Goal: Task Accomplishment & Management: Manage account settings

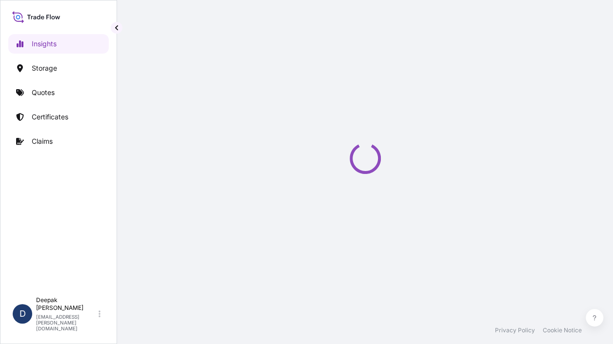
select select "2025"
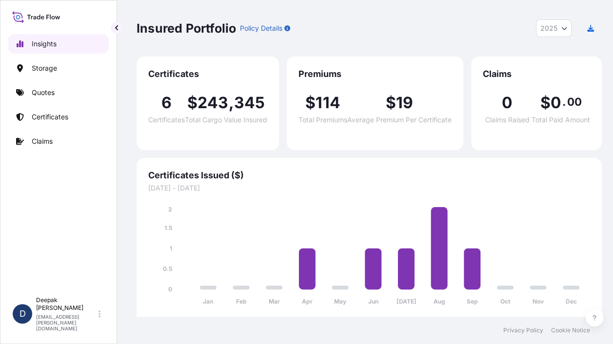
click at [47, 47] on p "Insights" at bounding box center [44, 44] width 25 height 10
click at [45, 92] on p "Quotes" at bounding box center [43, 93] width 23 height 10
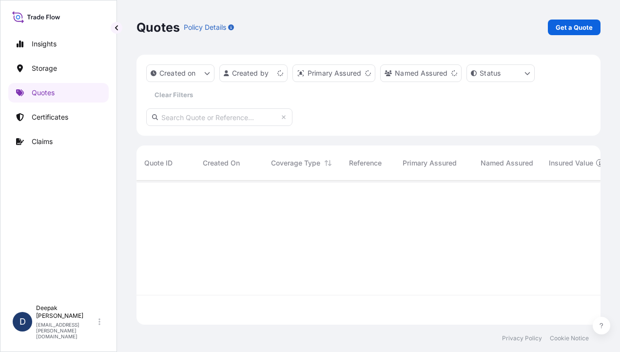
scroll to position [142, 457]
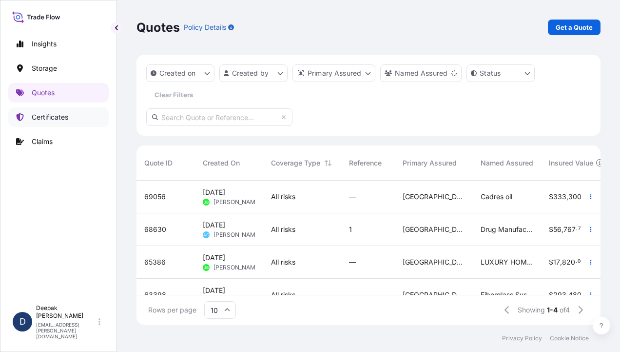
click at [57, 115] on p "Certificates" at bounding box center [50, 117] width 37 height 10
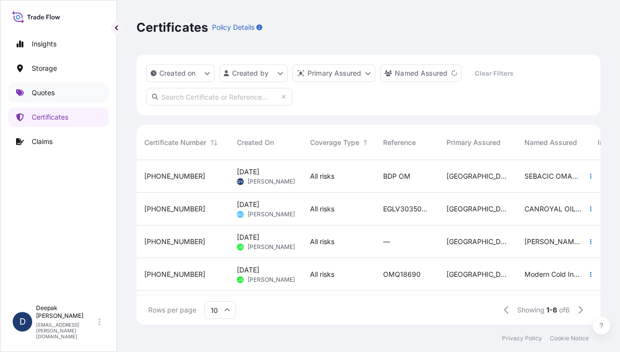
click at [35, 95] on p "Quotes" at bounding box center [43, 93] width 23 height 10
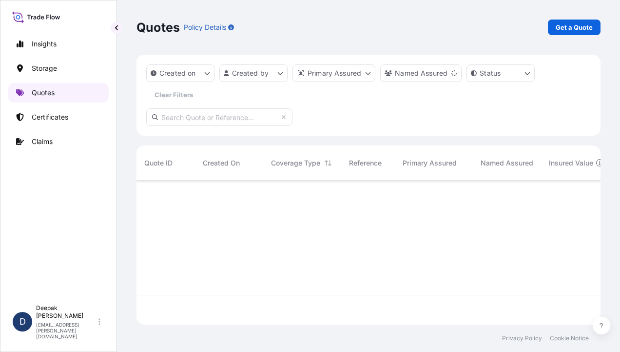
scroll to position [142, 457]
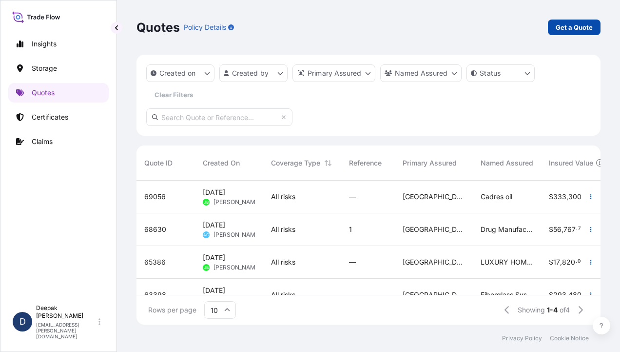
click at [570, 29] on p "Get a Quote" at bounding box center [574, 27] width 37 height 10
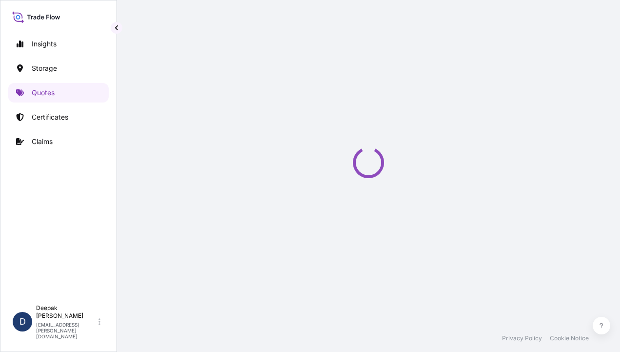
select select "Water"
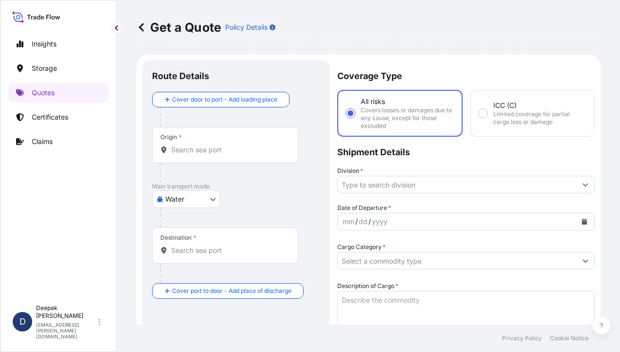
scroll to position [16, 0]
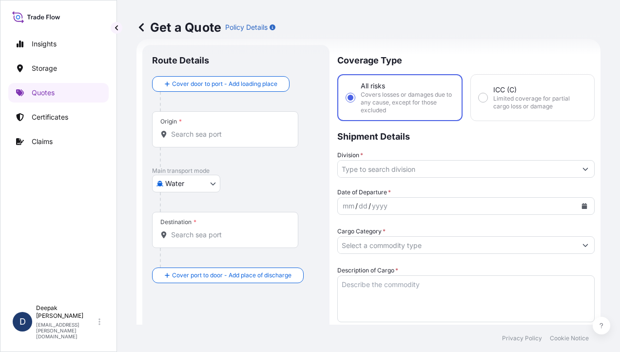
click at [242, 130] on input "Origin *" at bounding box center [228, 134] width 115 height 10
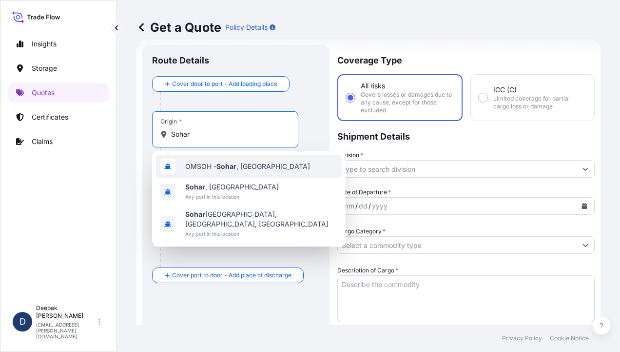
click at [240, 161] on span "OMSOH - Sohar , Oman" at bounding box center [247, 166] width 125 height 10
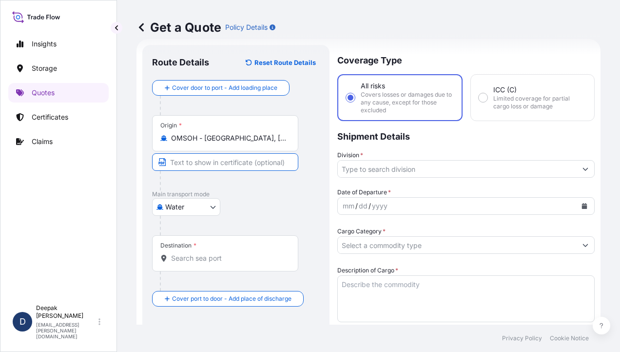
click at [247, 163] on input "Text to appear on certificate" at bounding box center [225, 162] width 146 height 18
click at [242, 140] on input "OMSOH - Sohar, Oman" at bounding box center [228, 138] width 115 height 10
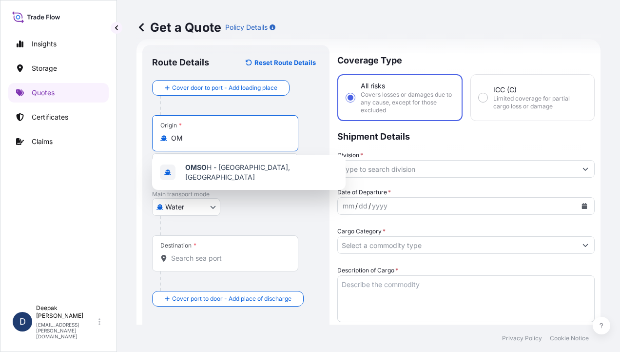
type input "O"
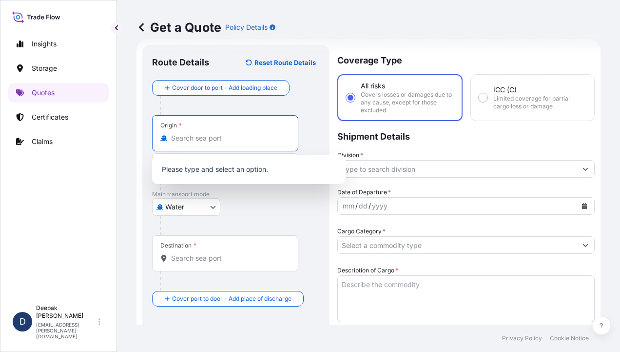
type input "q"
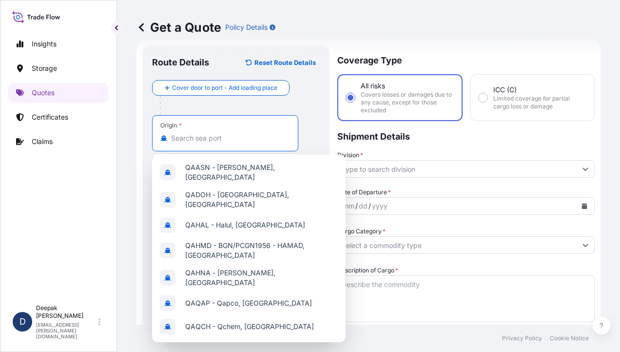
type input "d"
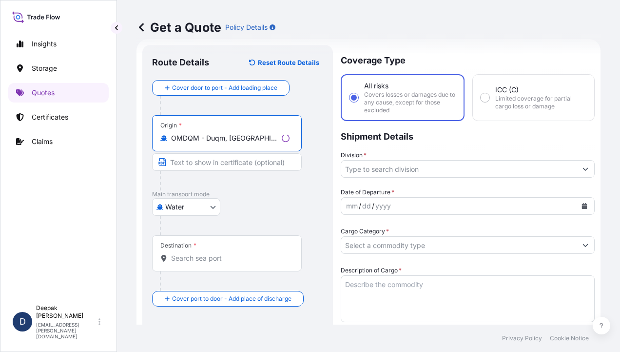
type input "OMDQM - Duqm, Oman"
click at [215, 165] on input "Text to appear on certificate" at bounding box center [227, 162] width 150 height 18
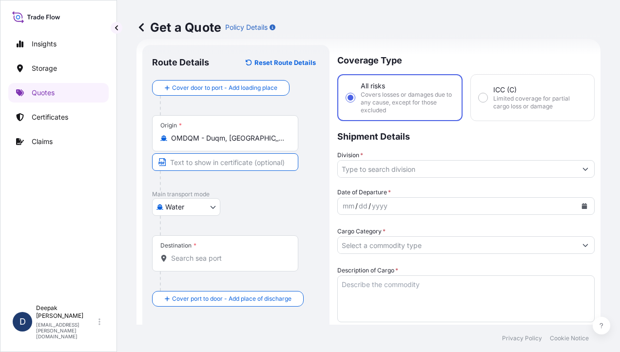
type input "Duqm, Free Zone, Oman"
type input "94165.16"
type input "3900"
type input "BDP OM"
type input "SEBACIC ACID GRANULES"
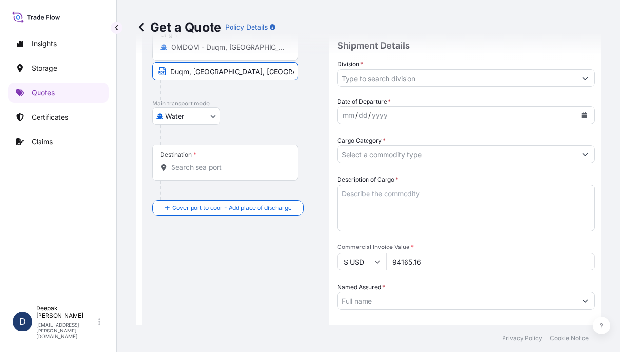
scroll to position [113, 0]
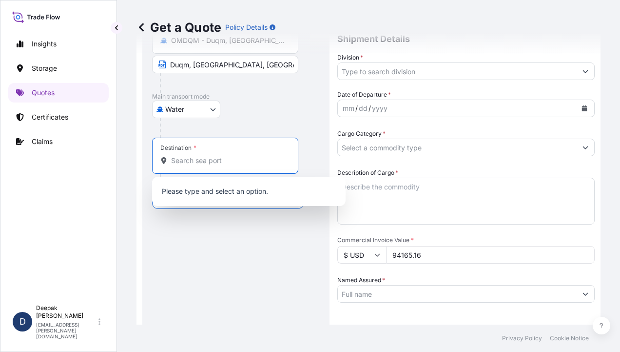
click at [234, 160] on input "Destination *" at bounding box center [228, 161] width 115 height 10
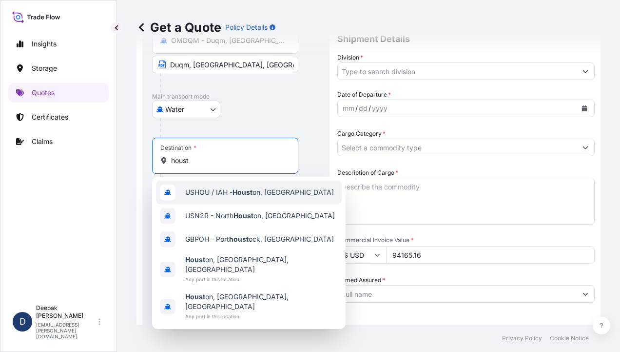
click at [251, 186] on div "USHOU / IAH - Houst on, United States" at bounding box center [249, 191] width 186 height 23
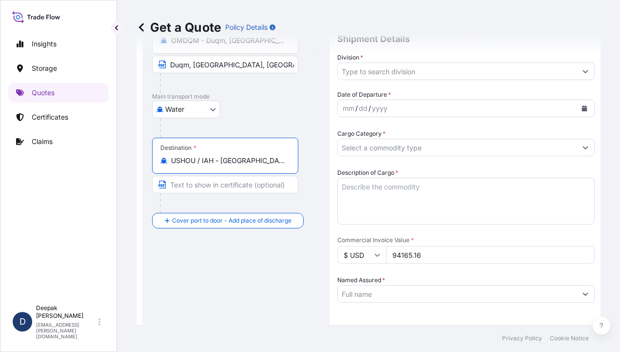
type input "USHOU / IAH - Houston, United States"
click at [242, 187] on input "Text to appear on certificate" at bounding box center [225, 185] width 146 height 18
type input "S"
type input "Houston port, US"
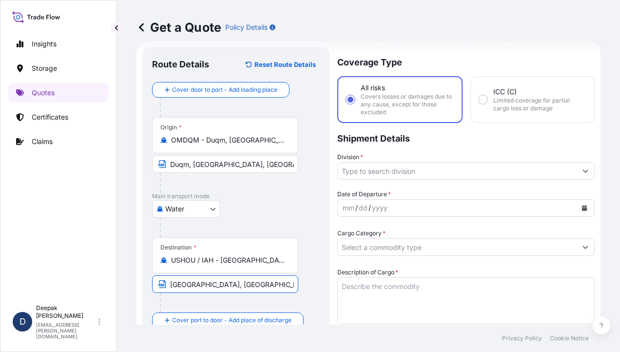
scroll to position [49, 0]
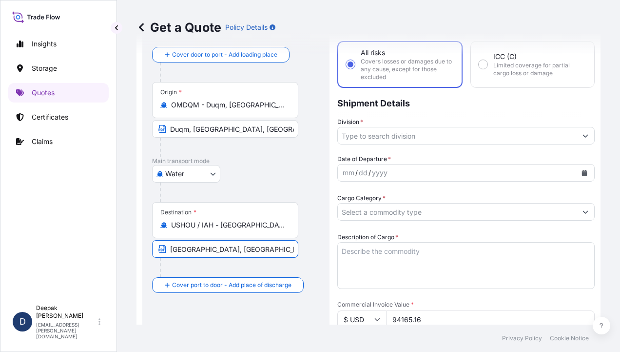
click at [410, 132] on input "Division *" at bounding box center [457, 136] width 239 height 18
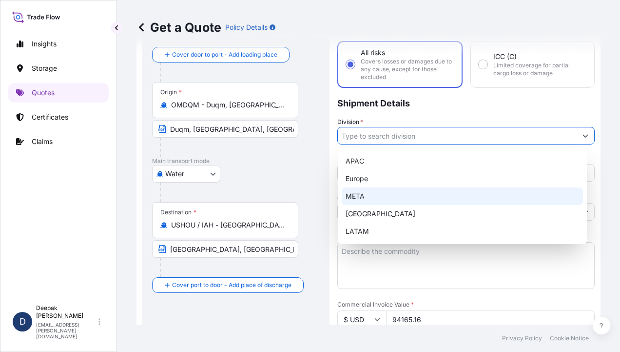
click at [389, 197] on div "META" at bounding box center [462, 196] width 241 height 18
type input "META"
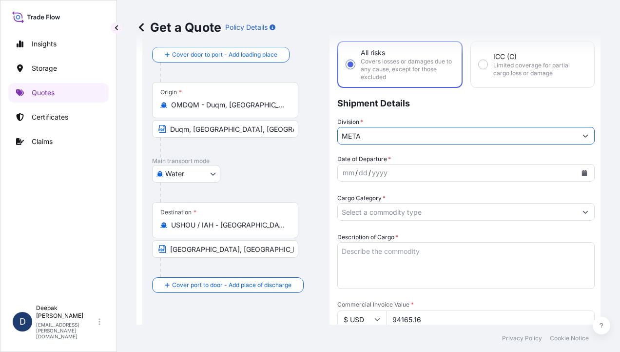
click at [438, 174] on div "mm / dd / yyyy" at bounding box center [457, 173] width 239 height 18
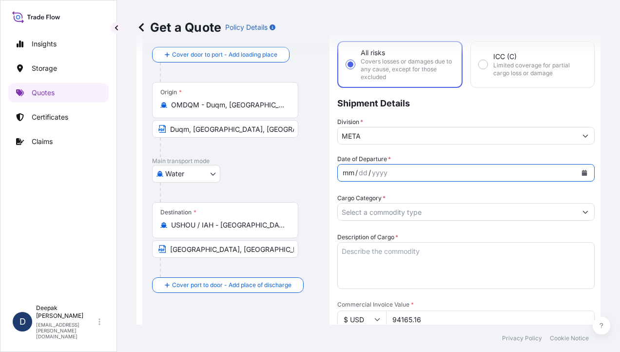
click at [582, 171] on icon "Calendar" at bounding box center [584, 173] width 5 height 6
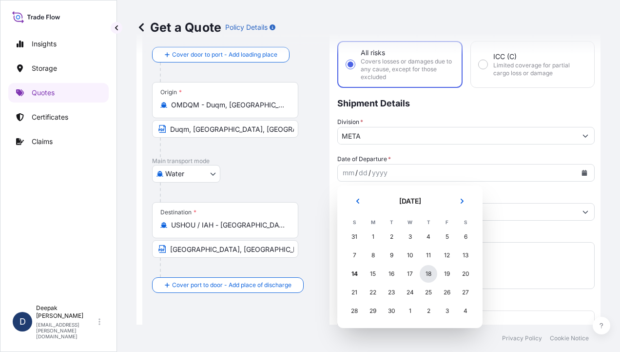
click at [432, 278] on div "18" at bounding box center [429, 274] width 18 height 18
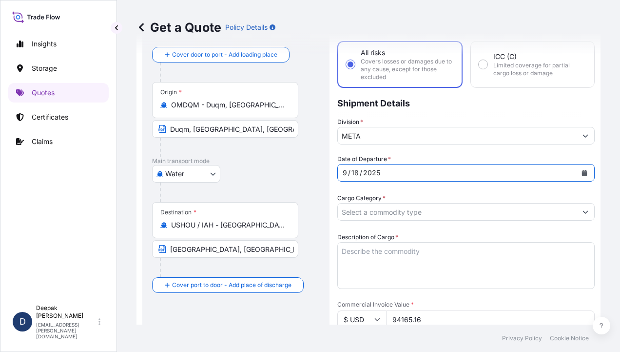
click at [466, 214] on input "Cargo Category *" at bounding box center [457, 212] width 239 height 18
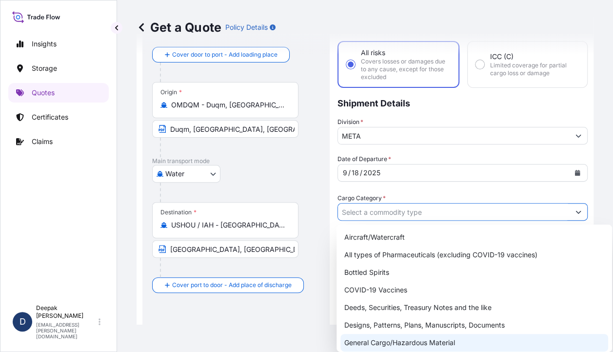
click at [446, 342] on div "General Cargo/Hazardous Material" at bounding box center [474, 343] width 268 height 18
type input "General Cargo/Hazardous Material"
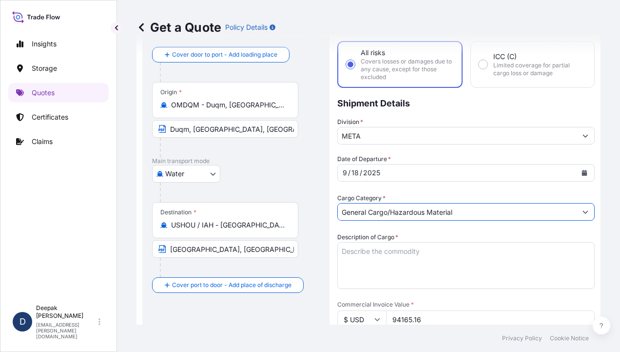
click at [456, 256] on textarea "Description of Cargo *" at bounding box center [467, 265] width 258 height 47
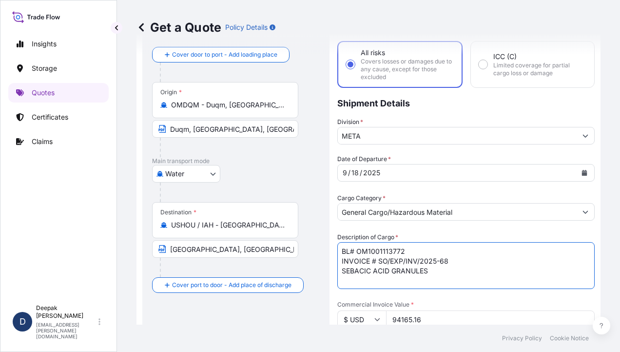
click at [430, 269] on textarea "BL# OM1001113772 INVOICE # SO/EXP/INV/2025-68 SEBACIC ACID GRANULES" at bounding box center [467, 265] width 258 height 47
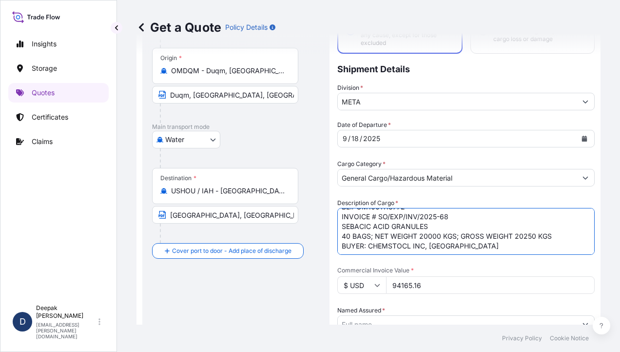
scroll to position [146, 0]
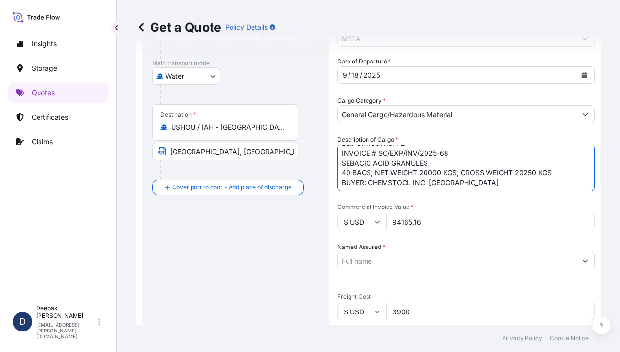
type textarea "BL# OM1001113772 INVOICE # SO/EXP/INV/2025-68 SEBACIC ACID GRANULES 40 BAGS; NE…"
click at [399, 220] on input "94165.16" at bounding box center [490, 222] width 209 height 18
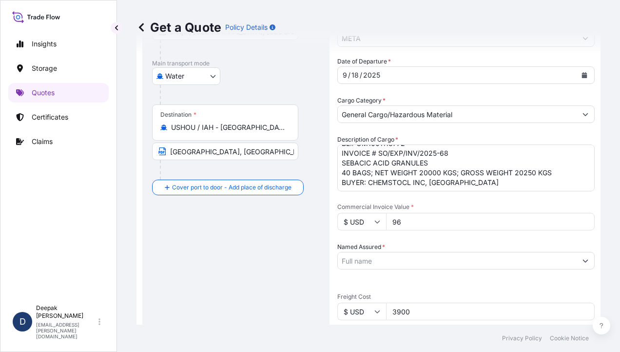
type input "9"
click at [430, 254] on input "Named Assured *" at bounding box center [457, 261] width 239 height 18
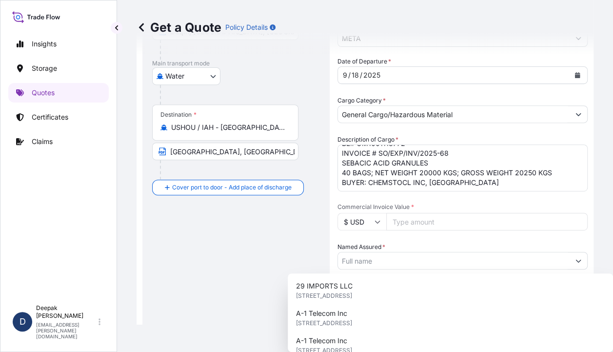
click at [418, 222] on input "Commercial Invoice Value *" at bounding box center [486, 222] width 201 height 18
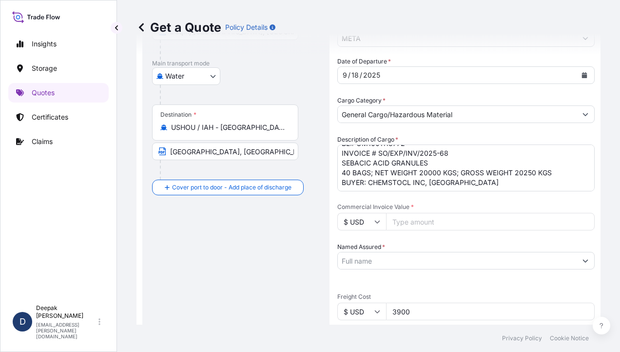
click at [418, 221] on input "Commercial Invoice Value *" at bounding box center [490, 222] width 209 height 18
type input "8"
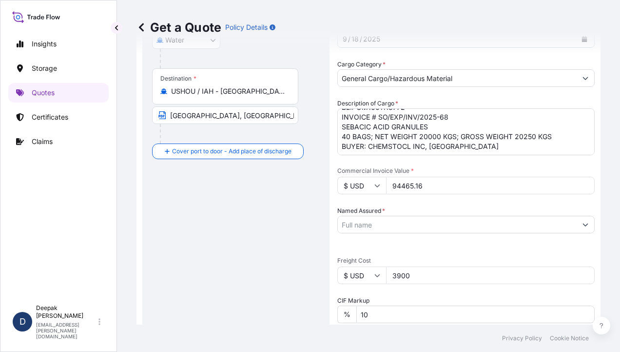
scroll to position [244, 0]
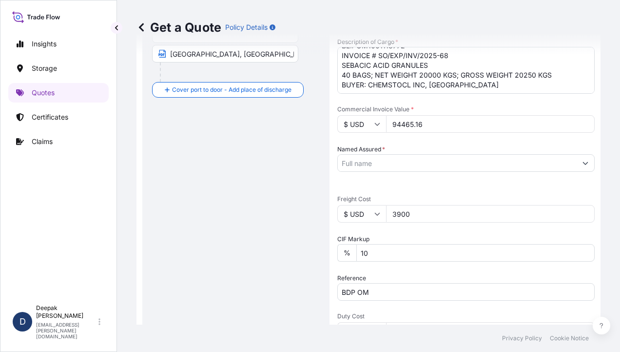
type input "94465.16"
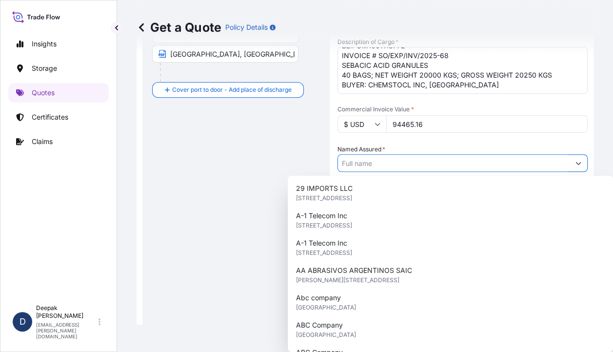
click at [429, 158] on input "Named Assured *" at bounding box center [454, 163] width 232 height 18
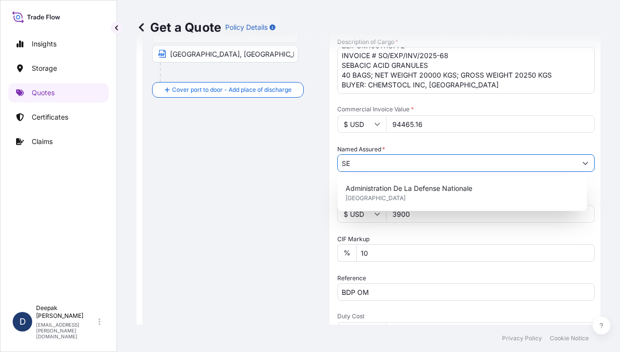
type input "S"
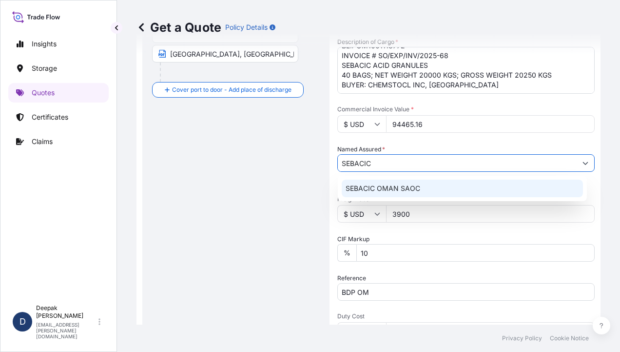
click at [423, 186] on div "SEBACIC OMAN SAOC" at bounding box center [462, 189] width 241 height 18
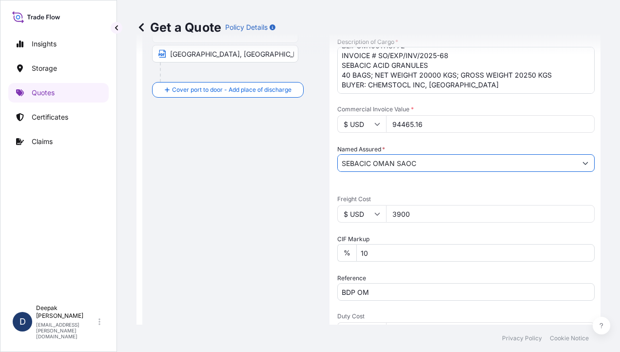
type input "SEBACIC OMAN SAOC"
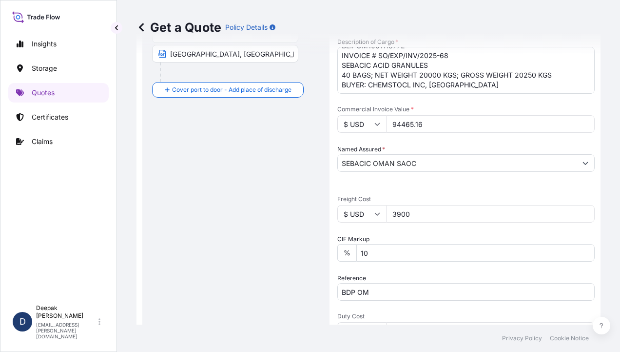
click at [401, 214] on input "3900" at bounding box center [490, 214] width 209 height 18
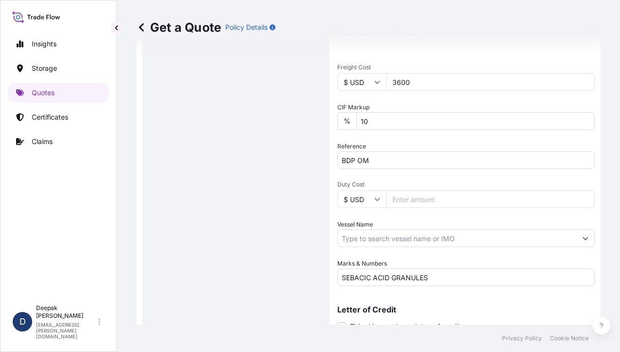
scroll to position [390, 0]
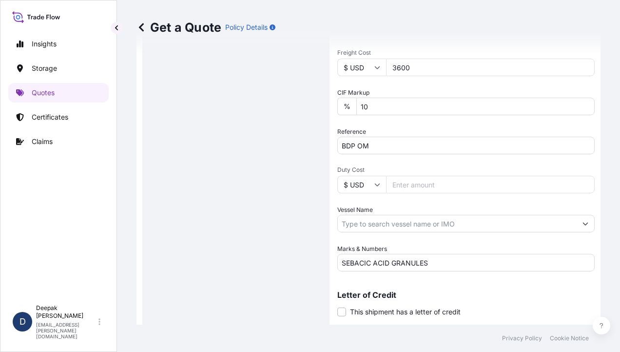
type input "3600"
click at [458, 223] on input "Vessel Name" at bounding box center [457, 224] width 239 height 18
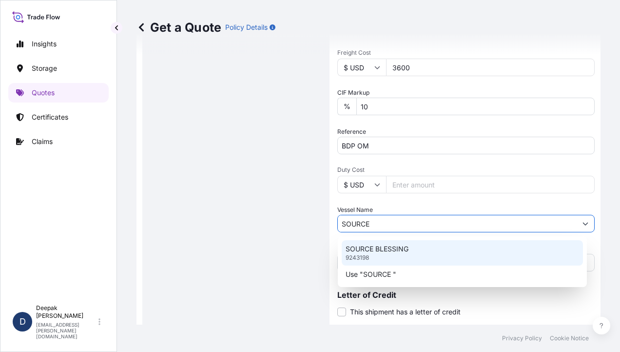
click at [419, 248] on div "SOURCE BLESSING 9243198" at bounding box center [462, 252] width 241 height 25
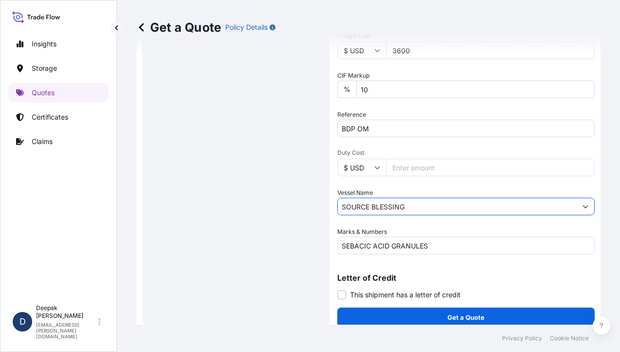
scroll to position [415, 0]
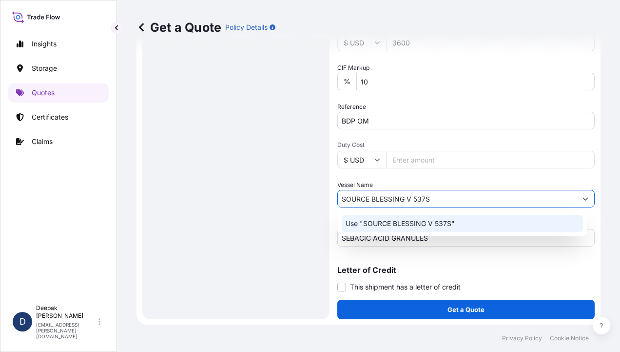
click at [452, 224] on p "Use "SOURCE BLESSING V 537S"" at bounding box center [400, 224] width 109 height 10
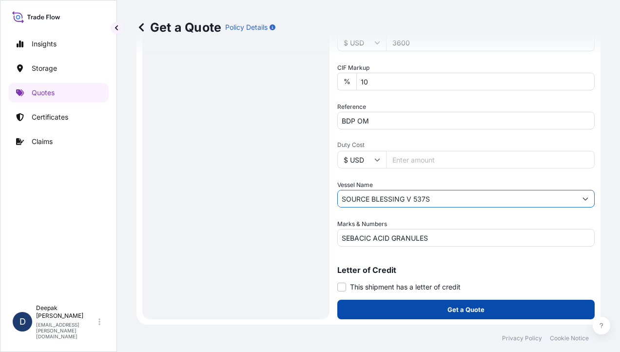
type input "SOURCE BLESSING V 537S"
click at [492, 309] on button "Get a Quote" at bounding box center [467, 310] width 258 height 20
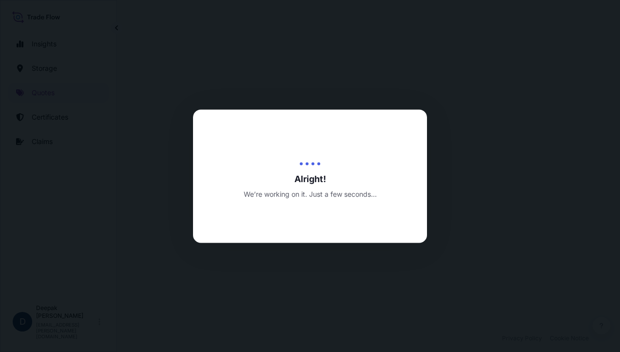
select select "Water"
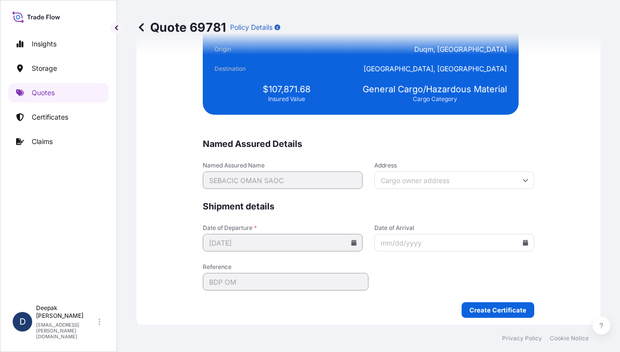
scroll to position [2379, 0]
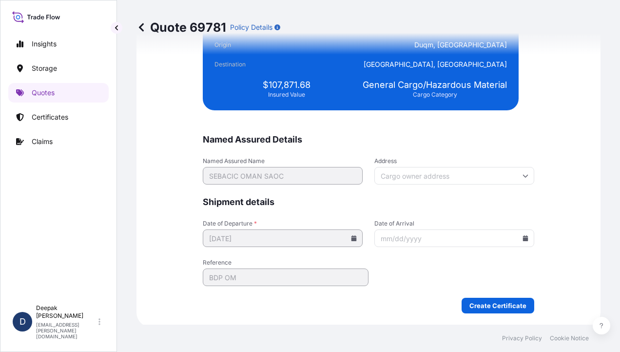
click at [420, 177] on input "Address" at bounding box center [455, 176] width 160 height 18
click at [356, 196] on span "Shipment details" at bounding box center [369, 202] width 332 height 12
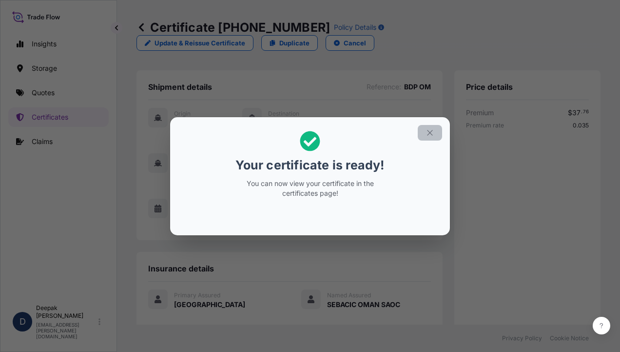
click at [429, 135] on icon "button" at bounding box center [430, 132] width 9 height 9
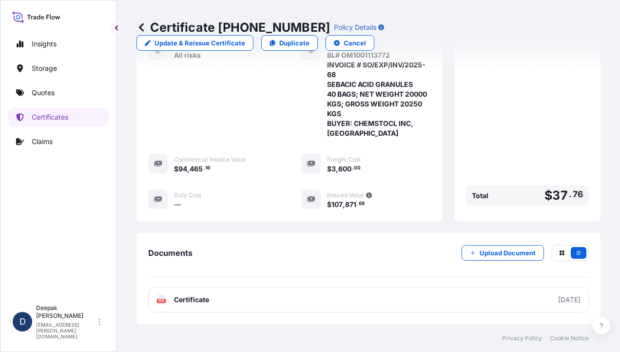
scroll to position [327, 0]
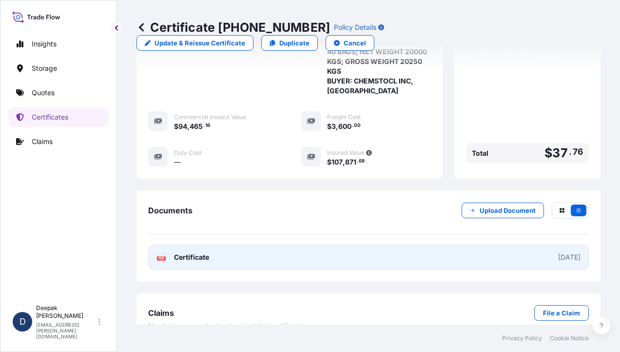
click at [242, 244] on link "PDF Certificate 2025-09-14" at bounding box center [368, 256] width 441 height 25
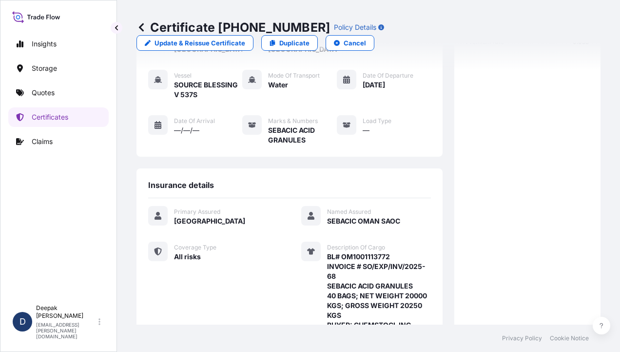
scroll to position [0, 0]
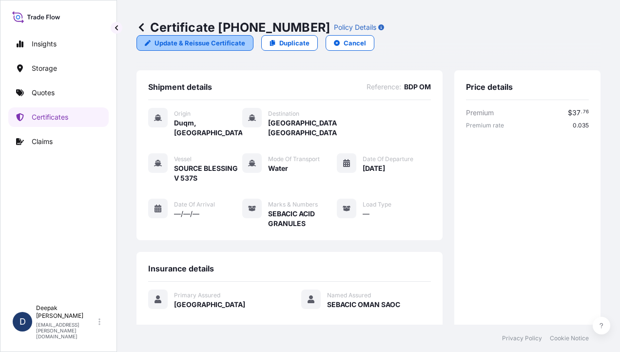
click at [245, 38] on p "Update & Reissue Certificate" at bounding box center [200, 43] width 91 height 10
select select "Water"
select select "31612"
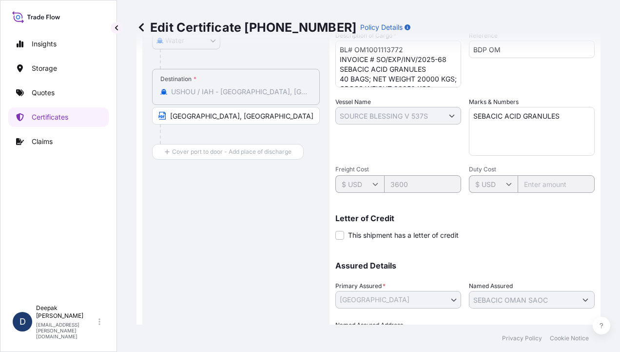
scroll to position [267, 0]
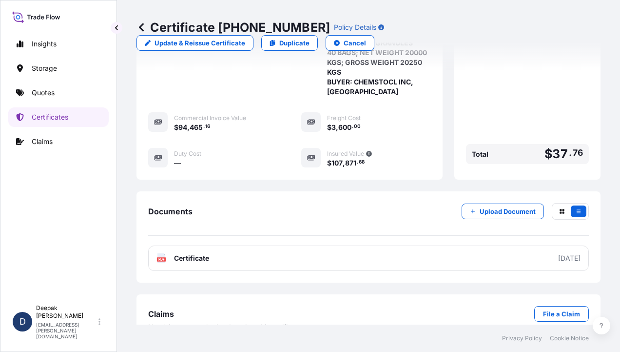
scroll to position [327, 0]
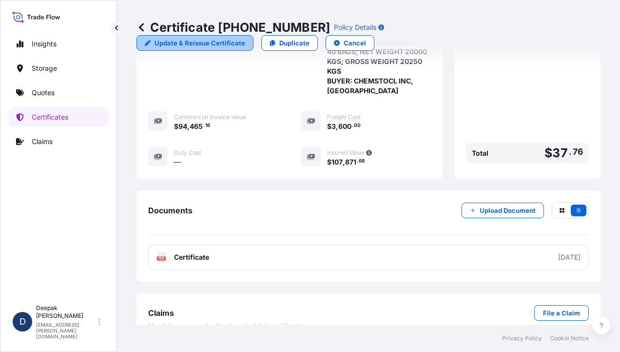
click at [245, 38] on p "Update & Reissue Certificate" at bounding box center [200, 43] width 91 height 10
select select "Water"
select select "31612"
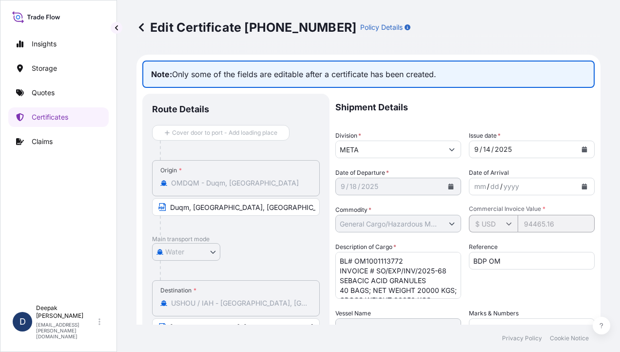
drag, startPoint x: 200, startPoint y: 184, endPoint x: 187, endPoint y: 174, distance: 16.4
click at [187, 174] on div "Origin * OMDQM - Duqm, Oman" at bounding box center [236, 178] width 168 height 36
click at [360, 30] on p "Policy Details" at bounding box center [381, 27] width 42 height 10
click at [405, 27] on icon "button" at bounding box center [408, 27] width 6 height 6
click at [148, 27] on p "Edit Certificate 31612-7-1" at bounding box center [247, 28] width 220 height 16
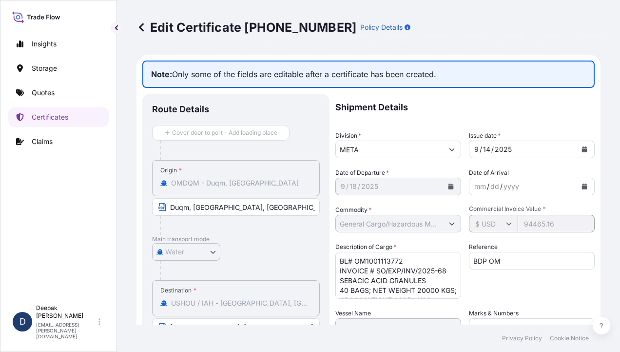
click at [140, 27] on icon at bounding box center [141, 27] width 5 height 8
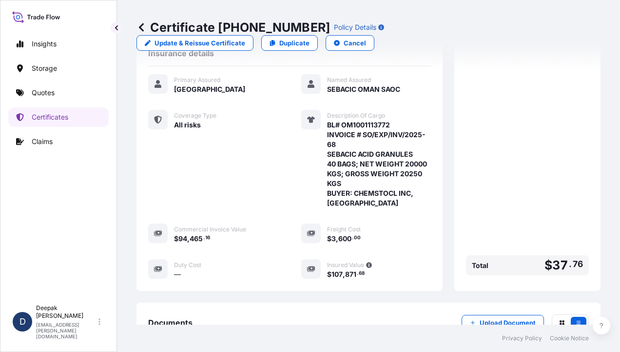
scroll to position [132, 0]
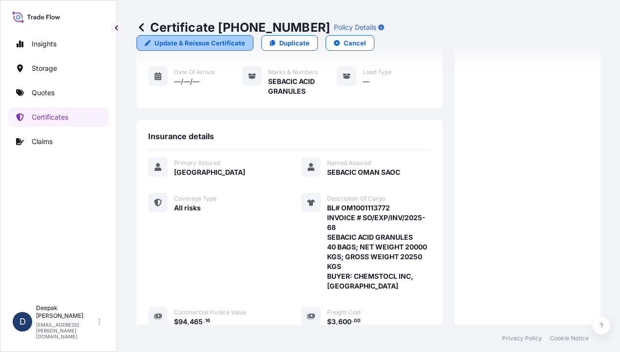
click at [245, 38] on p "Update & Reissue Certificate" at bounding box center [200, 43] width 91 height 10
select select "Water"
select select "31612"
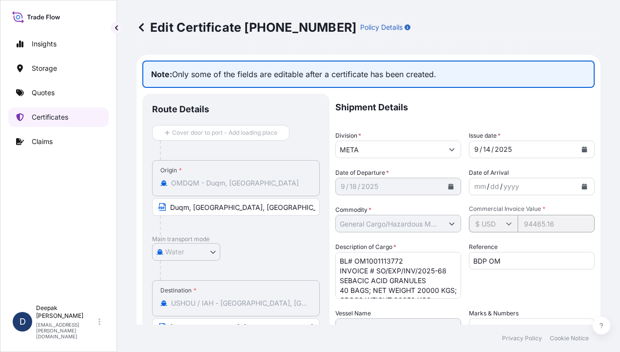
click at [28, 115] on link "Certificates" at bounding box center [58, 117] width 100 height 20
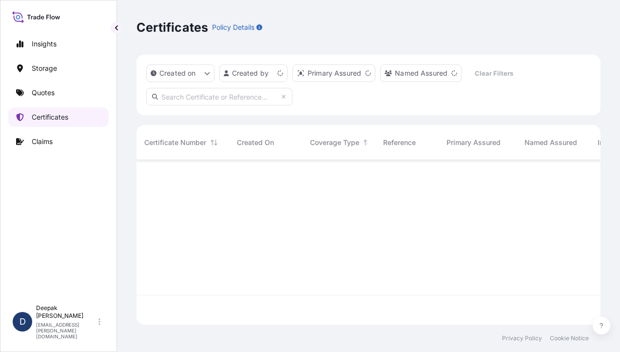
scroll to position [162, 457]
click at [41, 91] on p "Quotes" at bounding box center [43, 93] width 23 height 10
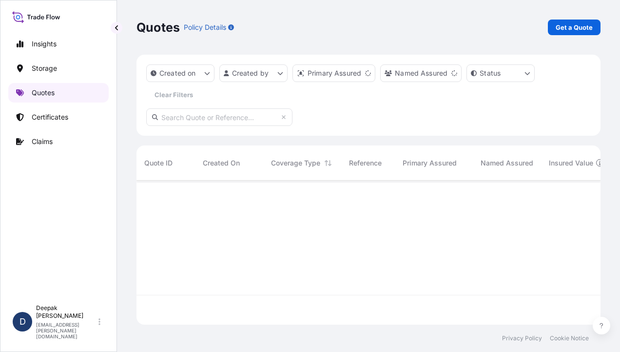
scroll to position [142, 457]
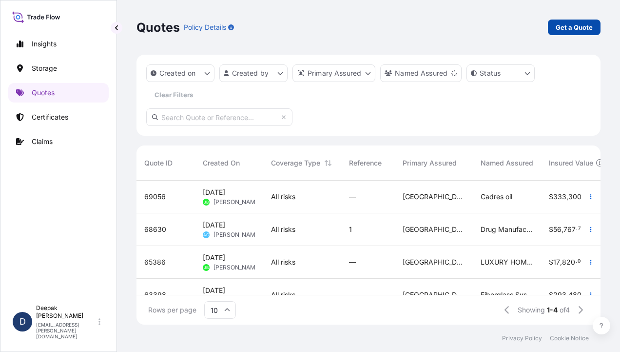
click at [560, 26] on p "Get a Quote" at bounding box center [574, 27] width 37 height 10
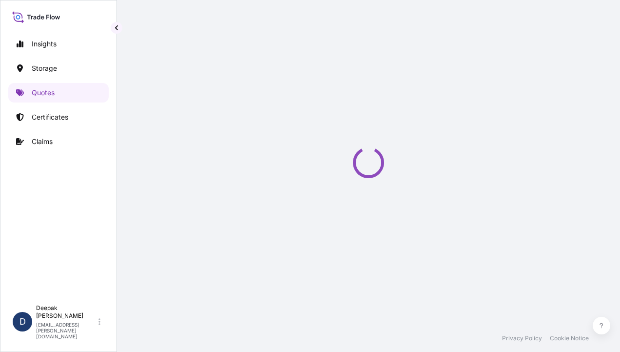
select select "Water"
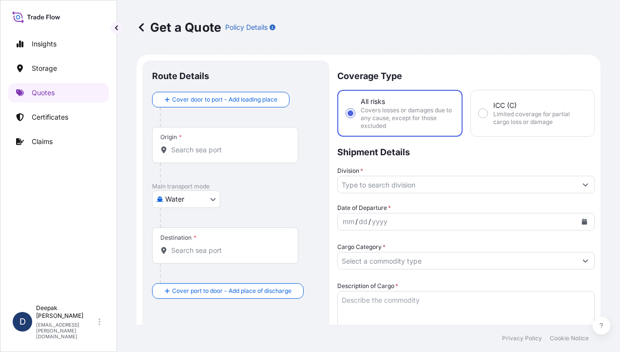
scroll to position [16, 0]
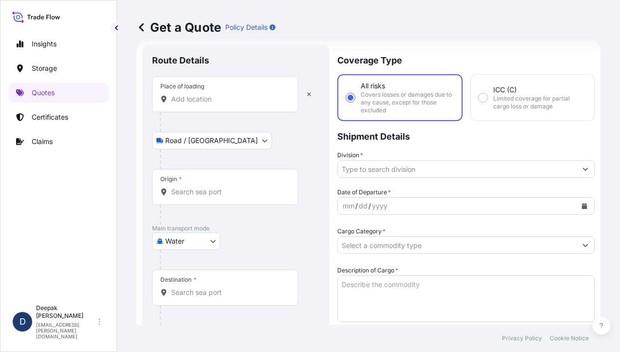
click at [223, 99] on input "Place of loading" at bounding box center [228, 99] width 115 height 10
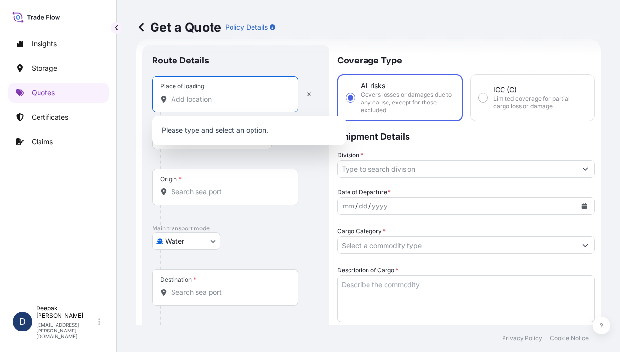
type input "q"
type input "d"
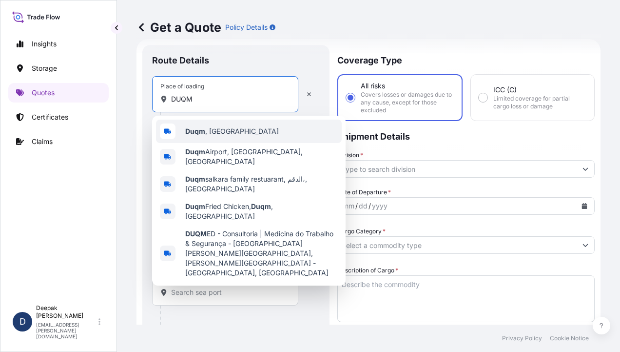
click at [231, 128] on div "Duqm , Oman" at bounding box center [249, 131] width 186 height 23
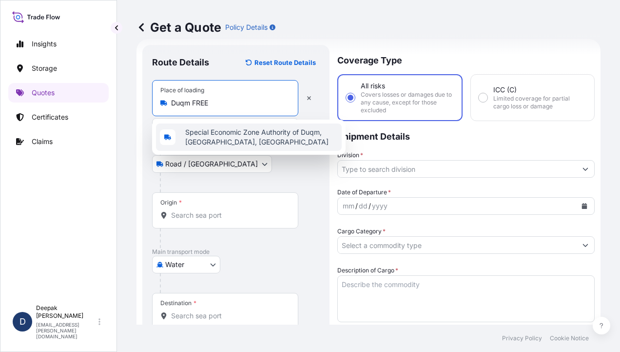
click at [252, 142] on span "Special Economic Zone Authority of Duqm, Unnamed Road, Duqm, Oman" at bounding box center [261, 137] width 153 height 20
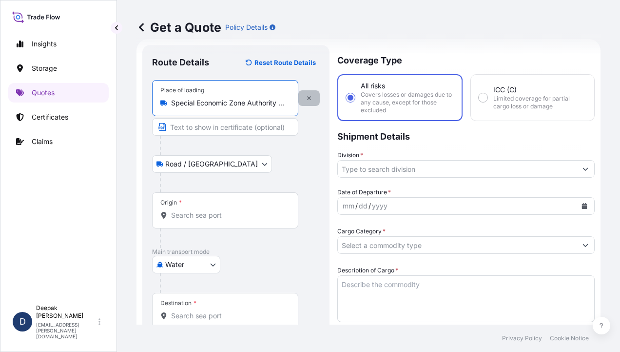
click at [312, 97] on icon "button" at bounding box center [309, 98] width 6 height 6
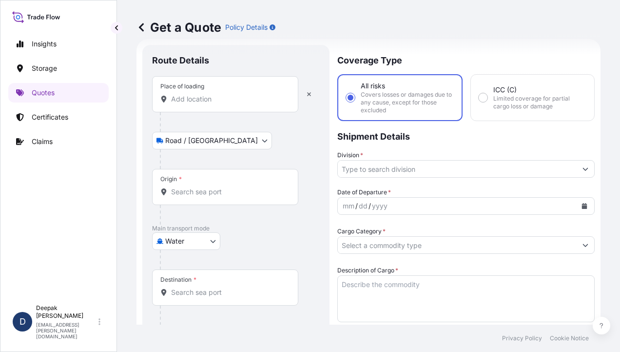
click at [239, 94] on input "Place of loading" at bounding box center [228, 99] width 115 height 10
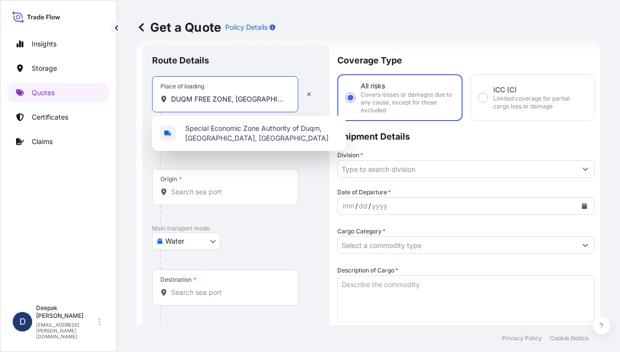
click at [263, 102] on input "DUQM FREE ZONE, OMAN" at bounding box center [228, 99] width 115 height 10
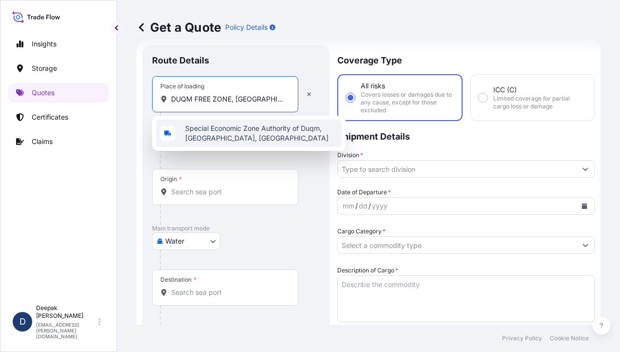
click at [260, 126] on span "Special Economic Zone Authority of Duqm, Unnamed Road, Duqm, Oman" at bounding box center [261, 133] width 153 height 20
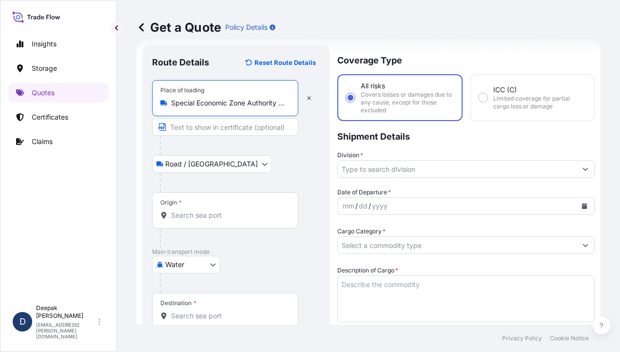
type input "Special Economic Zone Authority of Duqm, Unnamed Road, Duqm, Oman"
click at [247, 129] on input "Text to appear on certificate" at bounding box center [225, 127] width 146 height 18
type input "Duqm, Free Zone, Oman"
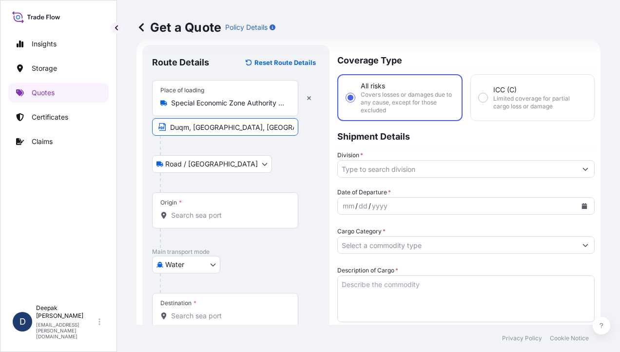
type input "94165.16"
type input "3900"
type input "BDP OM"
click at [215, 214] on input "Origin *" at bounding box center [228, 215] width 115 height 10
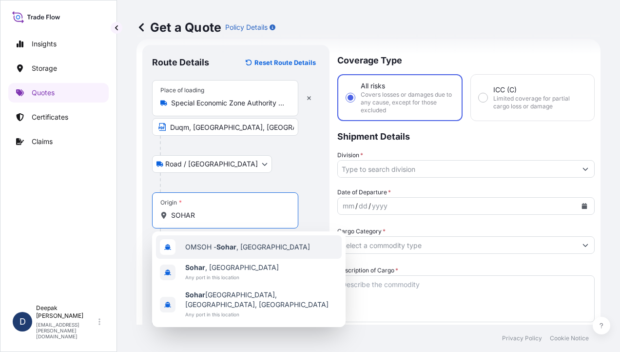
click at [207, 250] on span "OMSOH - Sohar , Oman" at bounding box center [247, 247] width 125 height 10
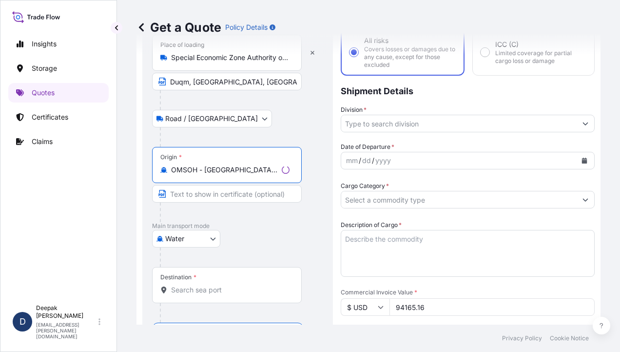
scroll to position [162, 0]
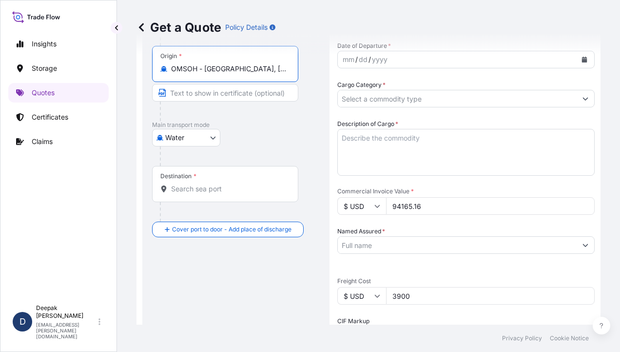
type input "OMSOH - Sohar, Oman"
click at [220, 97] on input "Text to appear on certificate" at bounding box center [225, 93] width 146 height 18
type input "Sohar port, Oman"
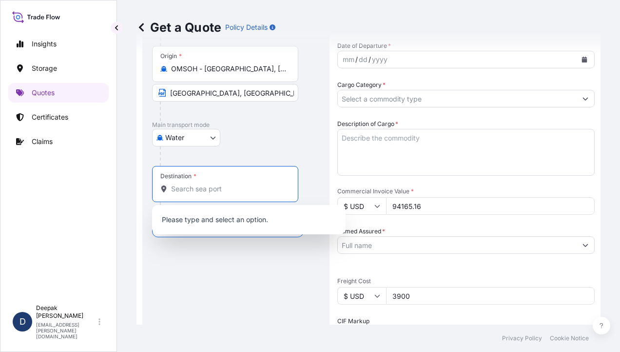
click at [206, 190] on input "Destination *" at bounding box center [228, 189] width 115 height 10
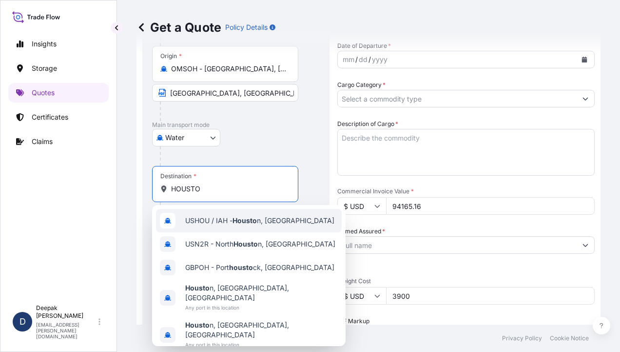
click at [202, 225] on div "USHOU / IAH - Housto n, United States" at bounding box center [249, 220] width 186 height 23
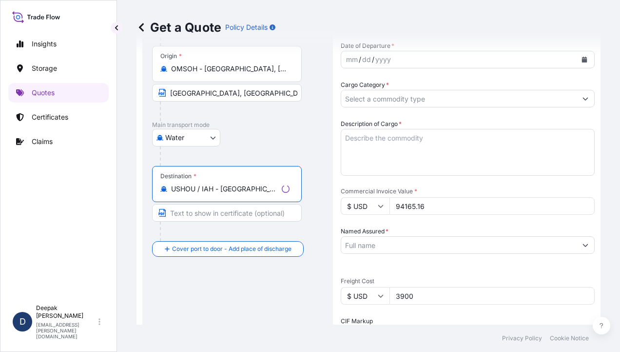
type input "USHOU / IAH - Houston, United States"
click at [262, 215] on input "Text to appear on certificate" at bounding box center [225, 213] width 146 height 18
type input "Houston port, US"
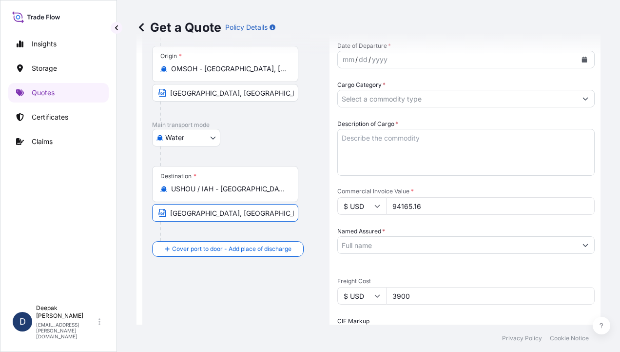
type input "SEBACIC ACID GRANULES"
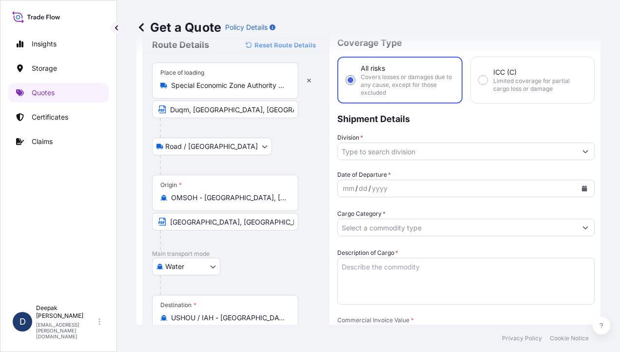
scroll to position [0, 0]
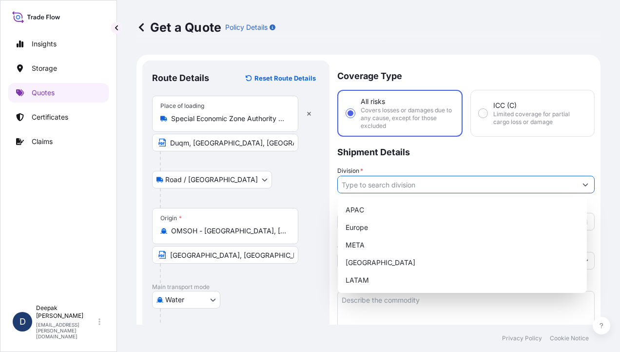
click at [443, 184] on input "Division *" at bounding box center [457, 185] width 239 height 18
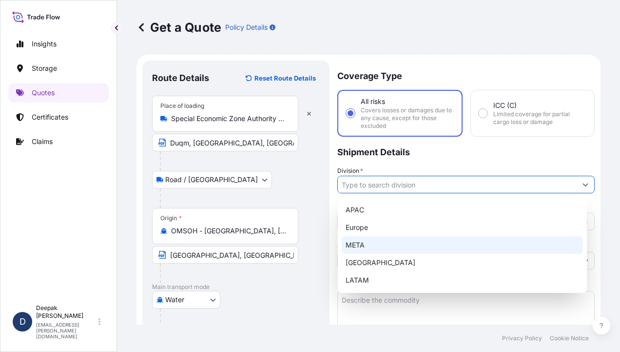
click at [417, 246] on div "META" at bounding box center [462, 245] width 241 height 18
type input "META"
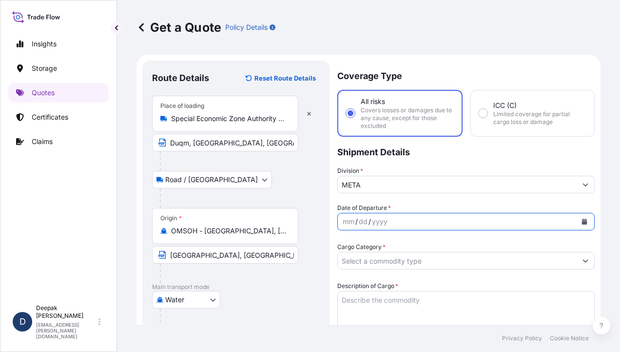
click at [582, 221] on icon "Calendar" at bounding box center [585, 222] width 6 height 6
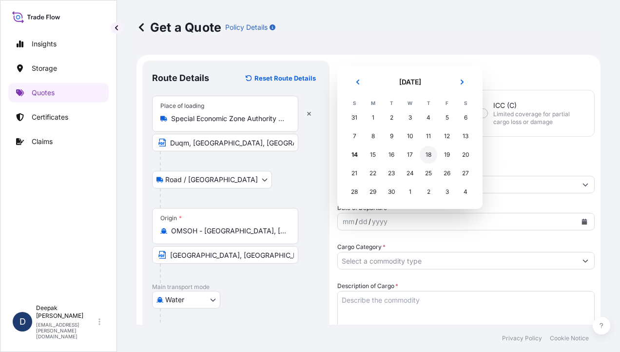
click at [434, 156] on div "18" at bounding box center [429, 155] width 18 height 18
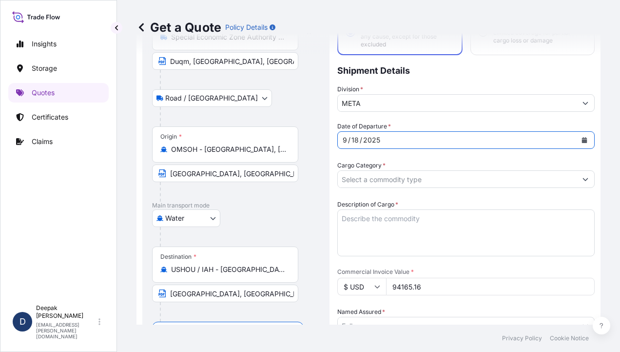
scroll to position [98, 0]
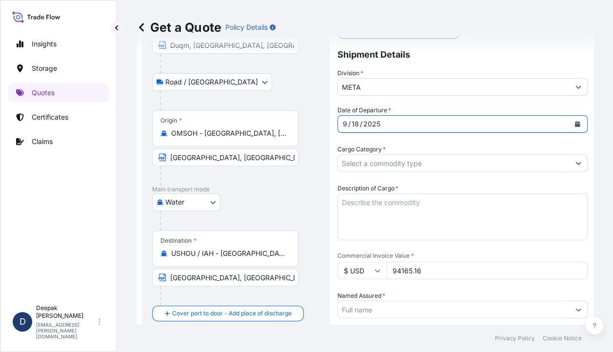
click at [519, 163] on input "Cargo Category *" at bounding box center [454, 163] width 232 height 18
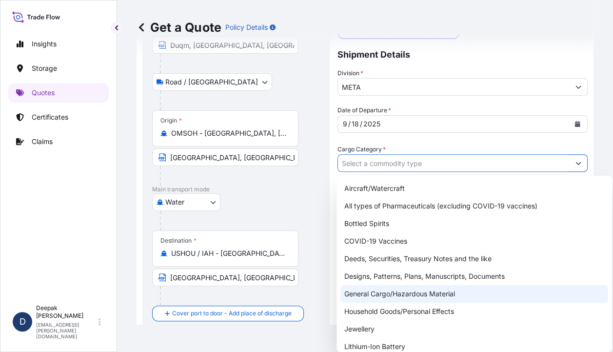
click at [433, 294] on div "General Cargo/Hazardous Material" at bounding box center [474, 294] width 268 height 18
type input "General Cargo/Hazardous Material"
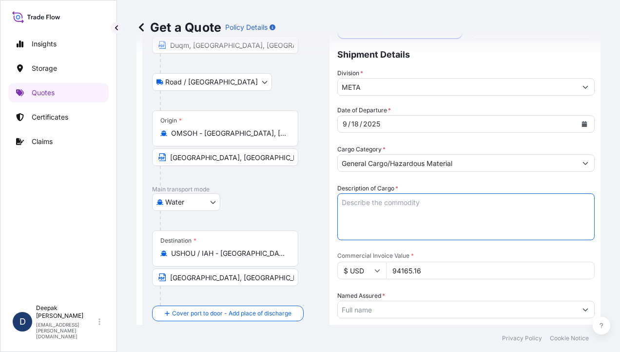
click at [451, 216] on textarea "Description of Cargo *" at bounding box center [467, 216] width 258 height 47
paste textarea "BL# OM1001113772 INVOICE # SO/EXP/INV/2025-68 SEBACIC ACID GRANULES 40 BAGS; NE…"
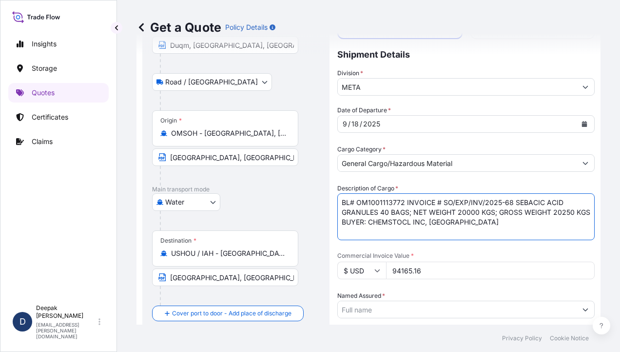
click at [423, 222] on textarea "BL# OM1001113772 INVOICE # SO/EXP/INV/2025-68 SEBACIC ACID GRANULES 40 BAGS; NE…" at bounding box center [467, 216] width 258 height 47
type textarea "BL# OM1001113772 INVOICE # SO/EXP/INV/2025-68 SEBACIC ACID GRANULES 40 BAGS; NE…"
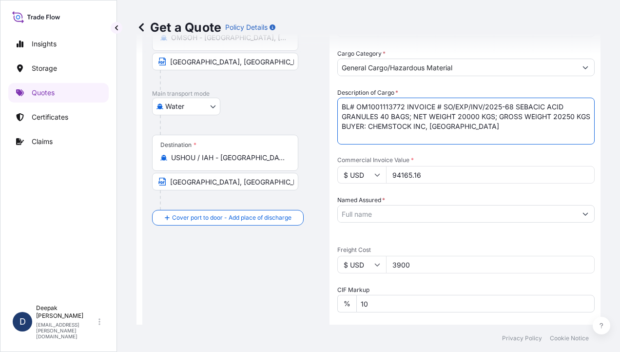
scroll to position [195, 0]
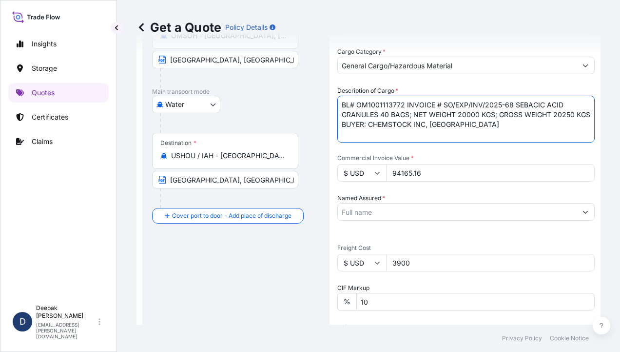
click at [401, 169] on input "94165.16" at bounding box center [490, 173] width 209 height 18
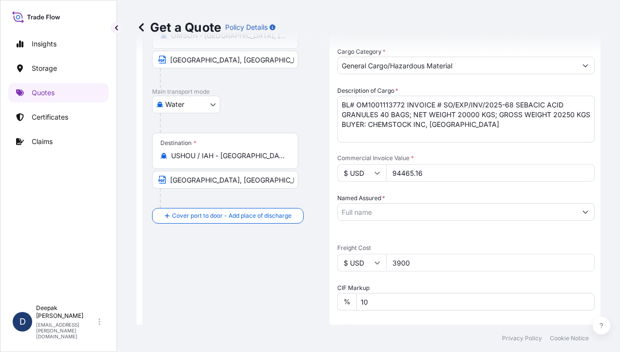
type input "94465.16"
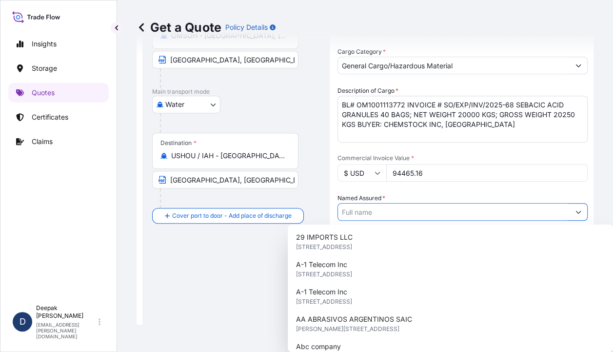
click at [545, 215] on input "Named Assured *" at bounding box center [454, 212] width 232 height 18
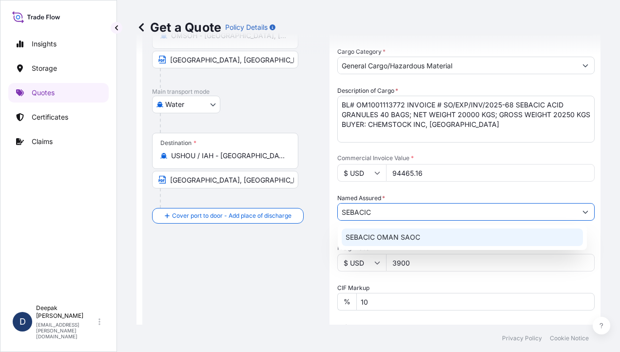
click at [475, 240] on div "SEBACIC OMAN SAOC" at bounding box center [462, 237] width 241 height 18
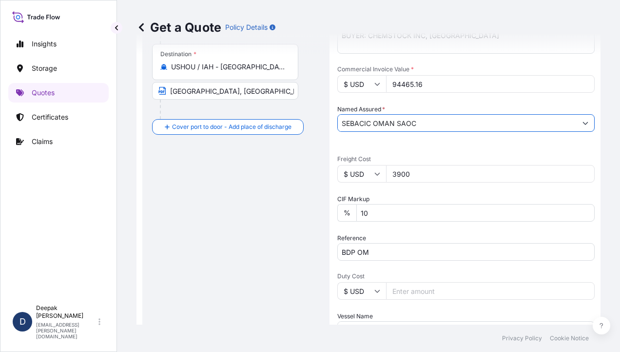
scroll to position [293, 0]
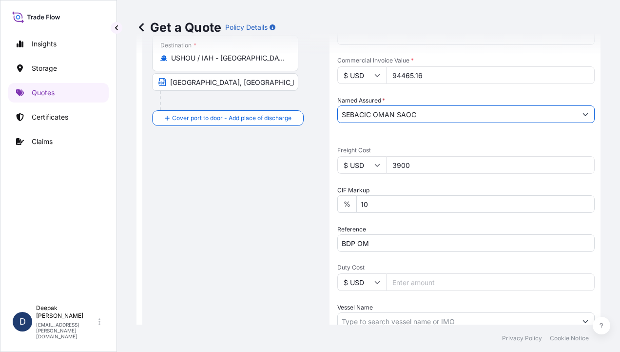
type input "SEBACIC OMAN SAOC"
click at [400, 167] on input "3900" at bounding box center [490, 165] width 209 height 18
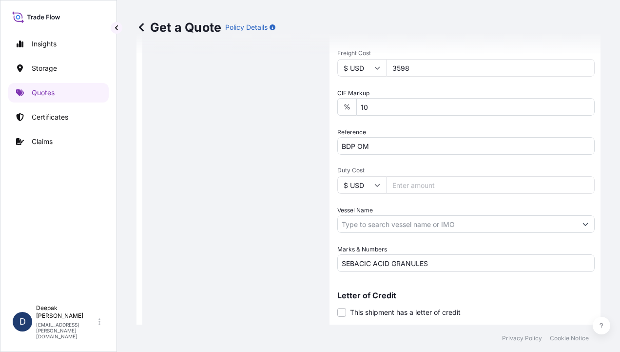
scroll to position [415, 0]
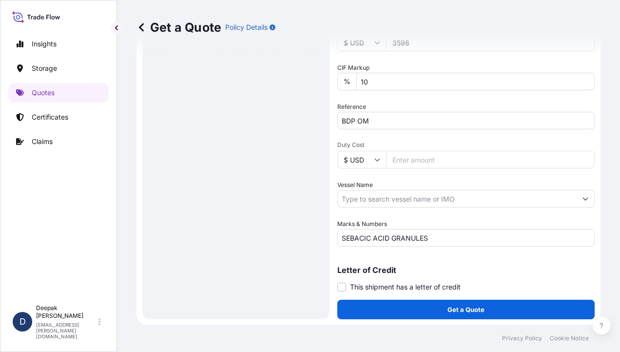
type input "3598"
click at [395, 74] on input "10" at bounding box center [476, 82] width 239 height 18
click at [477, 199] on input "Vessel Name" at bounding box center [457, 199] width 239 height 18
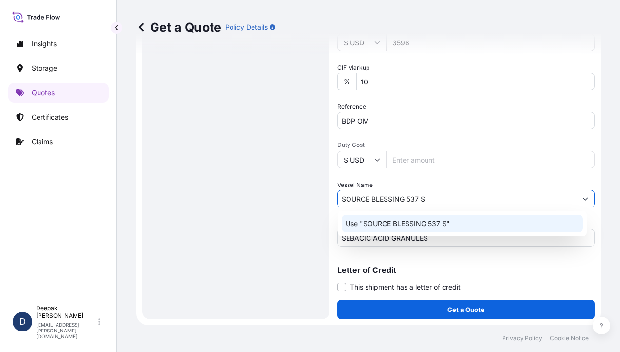
click at [457, 219] on div "Use "SOURCE BLESSING 537 S"" at bounding box center [462, 224] width 241 height 18
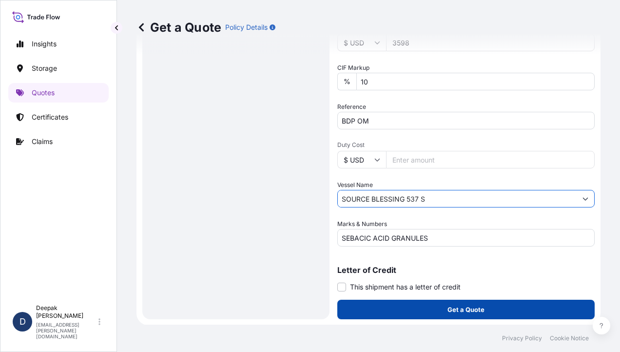
type input "SOURCE BLESSING 537 S"
click at [480, 312] on p "Get a Quote" at bounding box center [466, 309] width 37 height 10
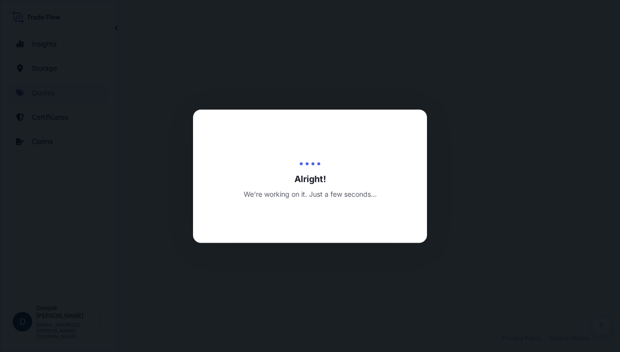
select select "Road / Inland"
select select "Water"
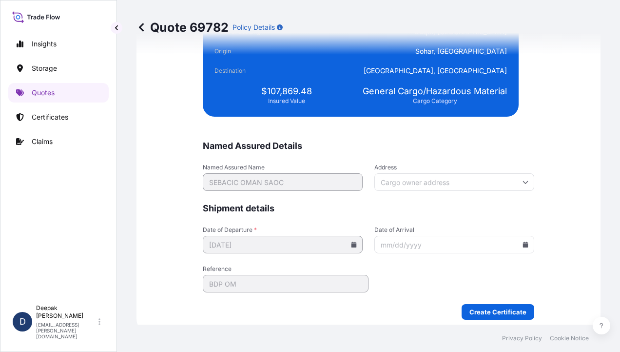
scroll to position [2418, 0]
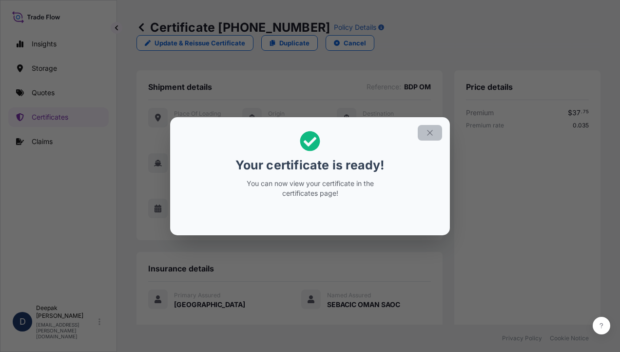
click at [431, 134] on icon "button" at bounding box center [430, 132] width 9 height 9
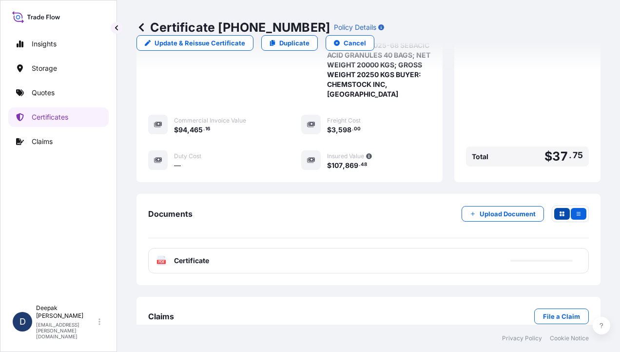
scroll to position [308, 0]
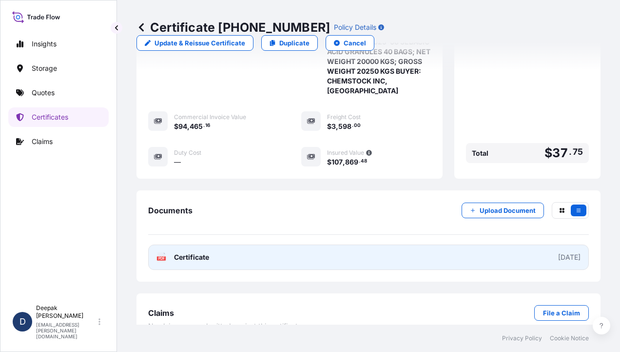
click at [191, 252] on span "Certificate" at bounding box center [191, 257] width 35 height 10
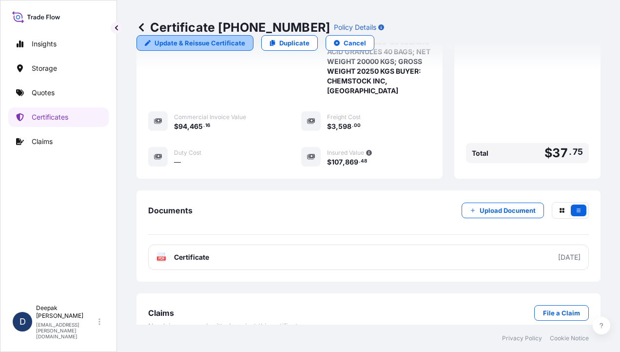
click at [245, 38] on p "Update & Reissue Certificate" at bounding box center [200, 43] width 91 height 10
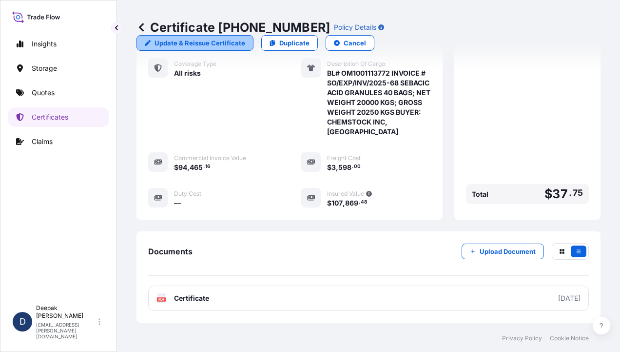
select select "Road / Inland"
select select "Water"
select select "31612"
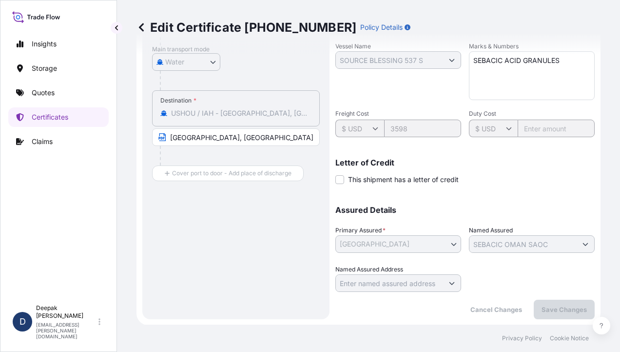
scroll to position [72, 0]
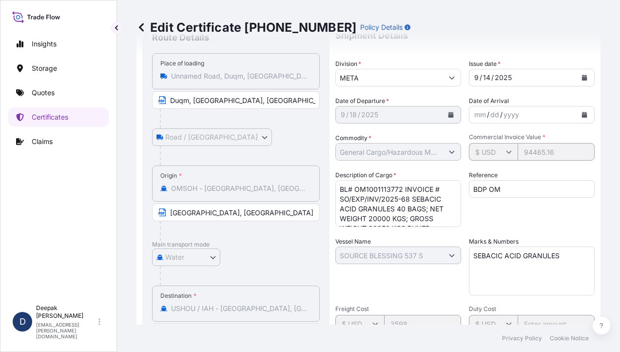
click at [405, 189] on textarea "BL# OM1001113772 INVOICE # SO/EXP/INV/2025-68 SEBACIC ACID GRANULES 40 BAGS; NE…" at bounding box center [399, 203] width 126 height 47
click at [426, 210] on textarea "BL# OM1001113772 INVOICE # SO/EXP/INV/2025-68 SEBACIC ACID GRANULES 40 BAGS; NE…" at bounding box center [399, 203] width 126 height 47
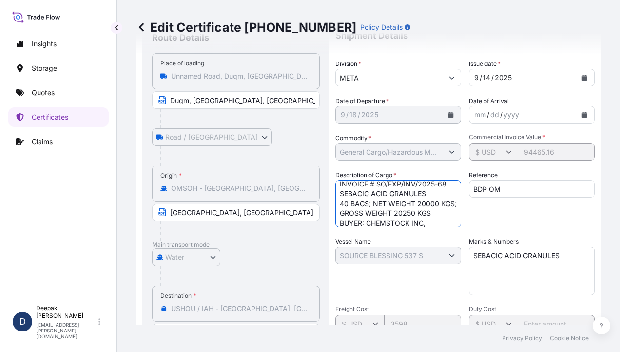
scroll to position [30, 0]
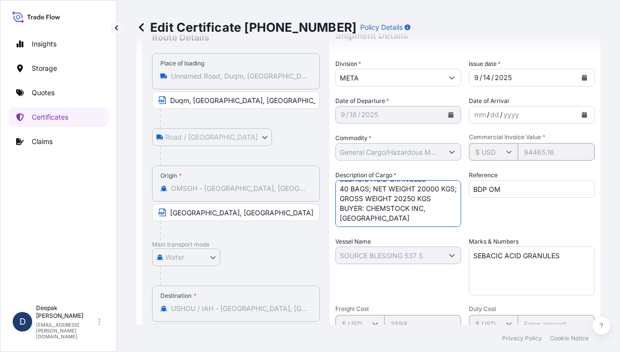
click at [355, 206] on textarea "BL# OM1001113772 INVOICE # SO/EXP/INV/2025-68 SEBACIC ACID GRANULES 40 BAGS; NE…" at bounding box center [399, 203] width 126 height 47
click at [439, 198] on textarea "BL# OM1001113772 INVOICE # SO/EXP/INV/2025-68 SEBACIC ACID GRANULES 40 BAGS; NE…" at bounding box center [399, 203] width 126 height 47
click at [436, 200] on textarea "BL# OM1001113772 INVOICE # SO/EXP/INV/2025-68 SEBACIC ACID GRANULES 40 BAGS; NE…" at bounding box center [399, 203] width 126 height 47
type textarea "BL# OM1001113772 INVOICE # SO/EXP/INV/2025-68 SEBACIC ACID GRANULES 40 BAGS; NE…"
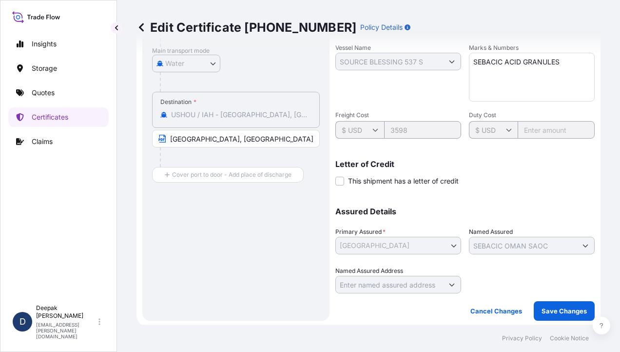
scroll to position [267, 0]
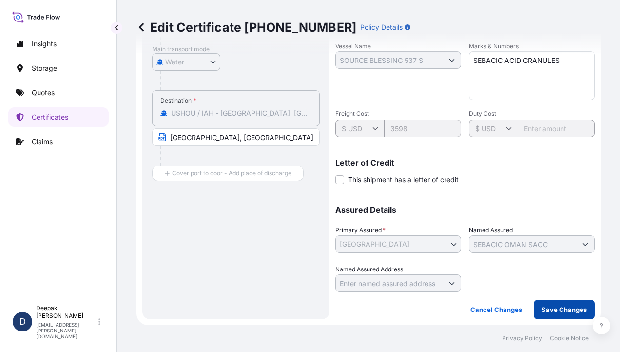
click at [558, 312] on p "Save Changes" at bounding box center [564, 309] width 45 height 10
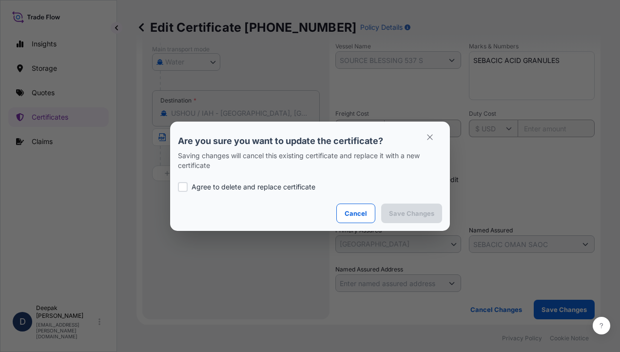
click at [210, 186] on p "Agree to delete and replace certificate" at bounding box center [254, 187] width 124 height 10
checkbox input "true"
click at [416, 218] on p "Save Changes" at bounding box center [411, 213] width 45 height 10
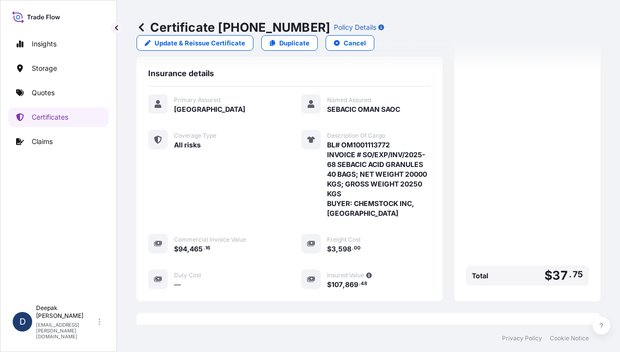
scroll to position [318, 0]
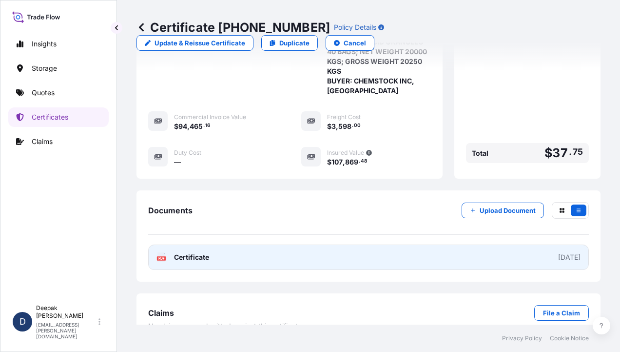
click at [200, 252] on span "Certificate" at bounding box center [191, 257] width 35 height 10
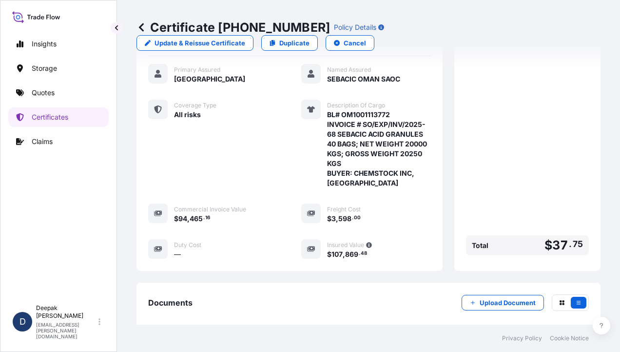
scroll to position [220, 0]
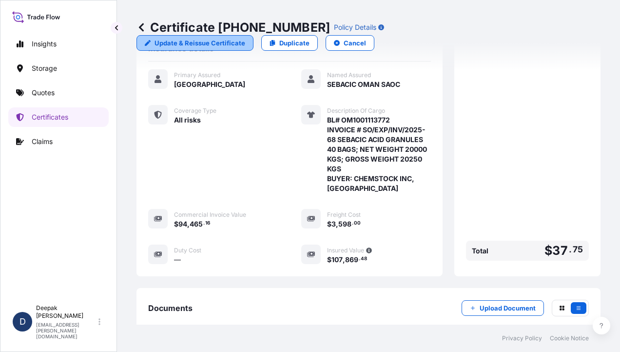
click at [254, 35] on link "Update & Reissue Certificate" at bounding box center [195, 43] width 117 height 16
select select "Road / Inland"
select select "Water"
select select "31612"
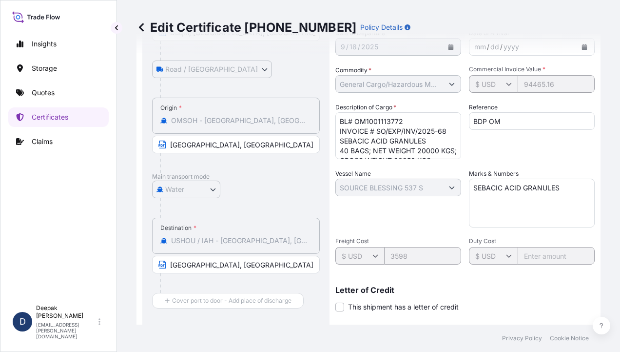
scroll to position [122, 0]
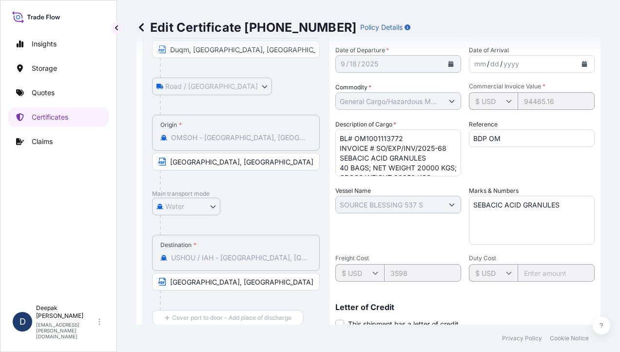
click at [444, 145] on textarea "BL# OM1001113772 INVOICE # SO/EXP/INV/2025-68 SEBACIC ACID GRANULES 40 BAGS; NE…" at bounding box center [399, 152] width 126 height 47
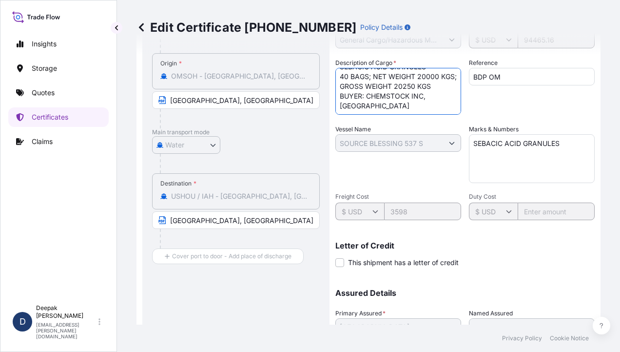
scroll to position [267, 0]
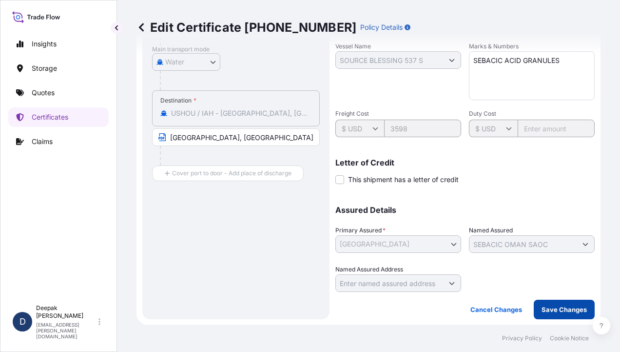
type textarea "BL# OM1001113772 INVOICE # SO/EXP/INV/2025-68 SEBACIC ACID GRANULES 40 BAGS; NE…"
click at [544, 308] on p "Save Changes" at bounding box center [564, 309] width 45 height 10
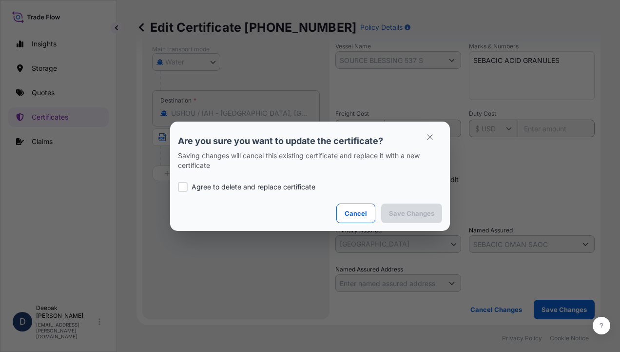
click at [269, 188] on p "Agree to delete and replace certificate" at bounding box center [254, 187] width 124 height 10
checkbox input "true"
click at [429, 212] on p "Save Changes" at bounding box center [411, 213] width 45 height 10
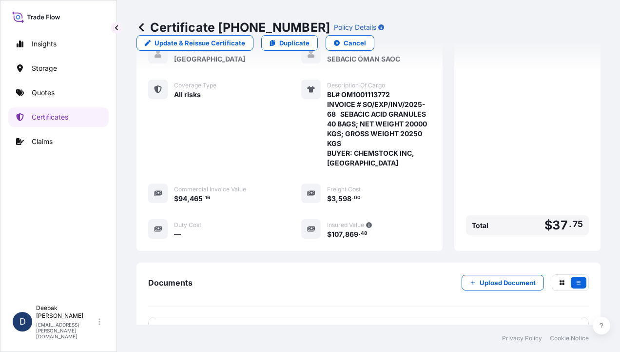
scroll to position [327, 0]
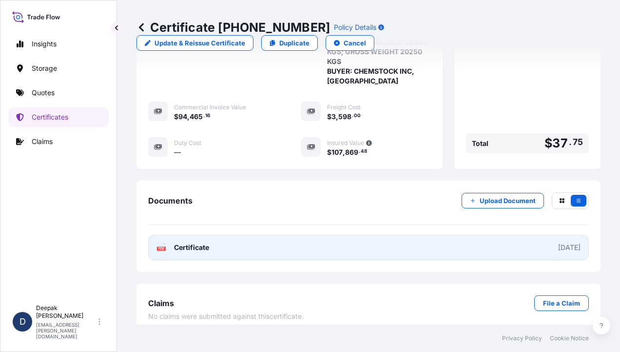
click at [262, 243] on link "PDF Certificate 2025-09-14" at bounding box center [368, 247] width 441 height 25
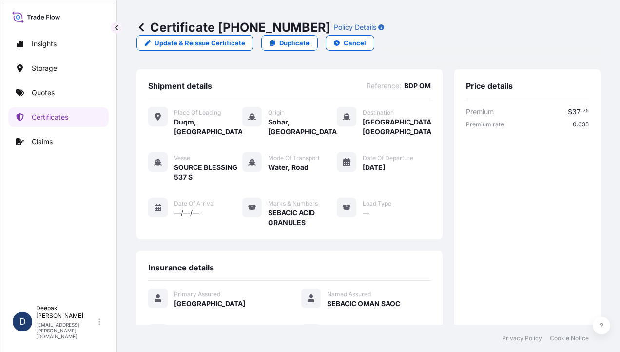
scroll to position [0, 0]
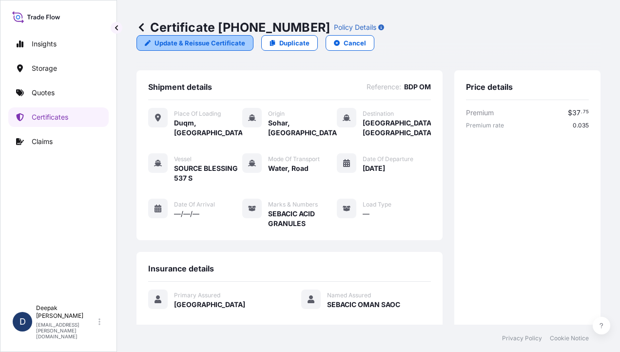
click at [245, 38] on p "Update & Reissue Certificate" at bounding box center [200, 43] width 91 height 10
select select "Road / Inland"
select select "Water"
select select "31612"
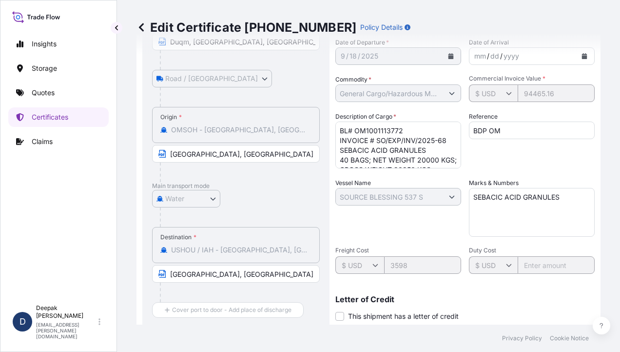
scroll to position [146, 0]
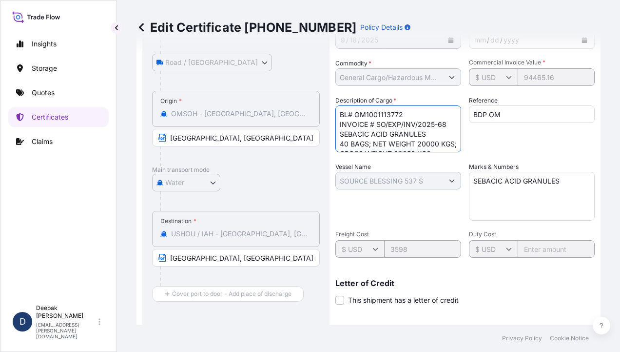
click at [405, 111] on textarea "BL# OM1001113772 INVOICE # SO/EXP/INV/2025-68 SEBACIC ACID GRANULES 40 BAGS; NE…" at bounding box center [399, 128] width 126 height 47
click at [341, 133] on textarea "BL# OM1001113772 INVOICE # SO/EXP/INV/2025-68 SEBACIC ACID GRANULES 40 BAGS; NE…" at bounding box center [399, 128] width 126 height 47
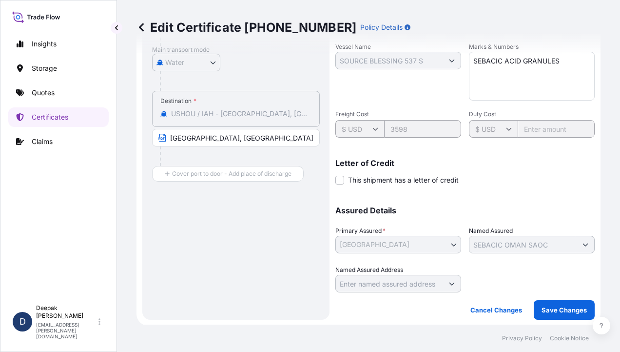
scroll to position [267, 0]
type textarea "BL# OM1001113772 INVOICE # SO/EXP/INV/2025-68/ SEBACIC ACID GRANULES 40 BAGS; N…"
click at [542, 314] on button "Save Changes" at bounding box center [564, 310] width 61 height 20
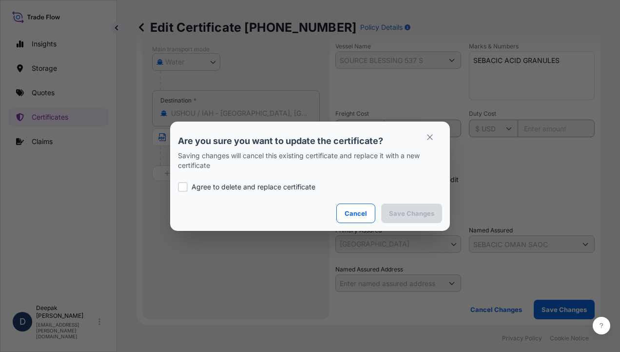
click at [258, 189] on p "Agree to delete and replace certificate" at bounding box center [254, 187] width 124 height 10
checkbox input "true"
click at [403, 215] on p "Save Changes" at bounding box center [411, 213] width 45 height 10
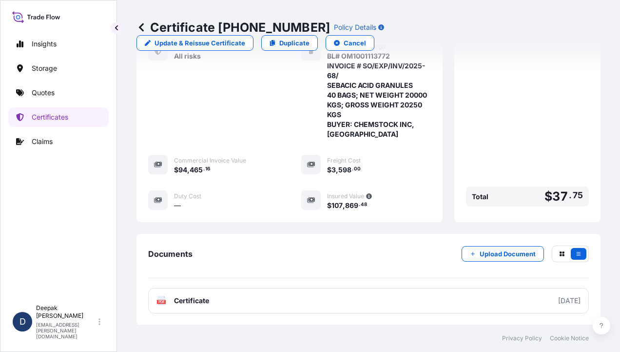
scroll to position [327, 0]
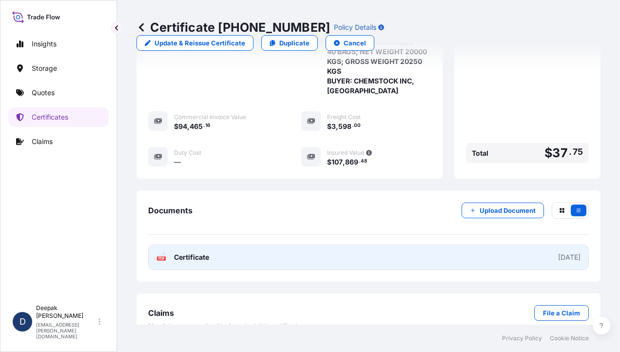
click at [192, 252] on span "Certificate" at bounding box center [191, 257] width 35 height 10
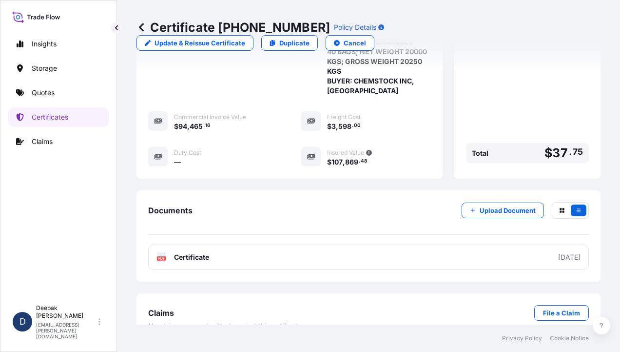
scroll to position [132, 0]
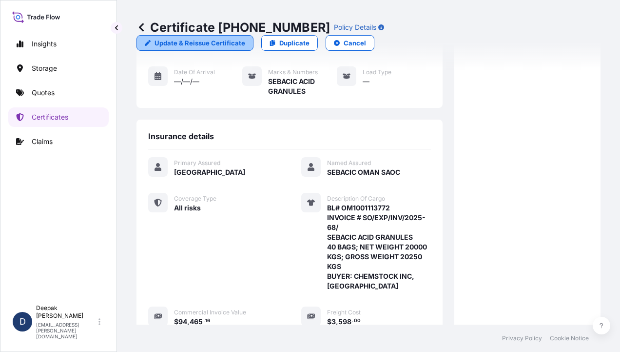
click at [245, 38] on p "Update & Reissue Certificate" at bounding box center [200, 43] width 91 height 10
select select "Road / Inland"
select select "Water"
select select "31612"
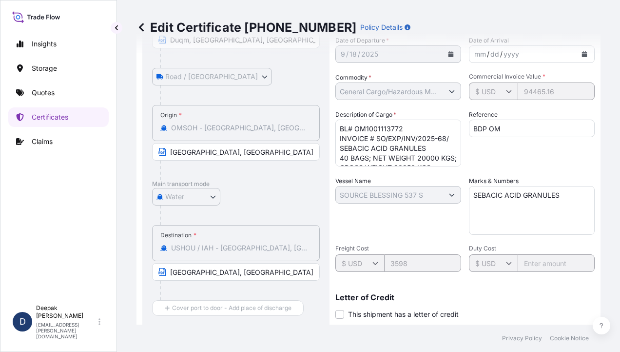
click at [347, 148] on textarea "BL# OM1001113772 INVOICE # SO/EXP/INV/2025-68/ SEBACIC ACID GRANULES 40 BAGS; N…" at bounding box center [399, 143] width 126 height 47
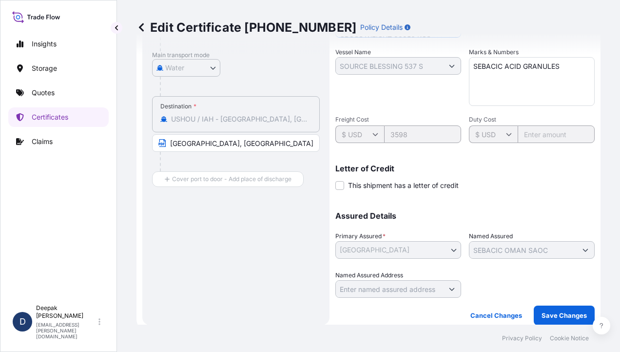
scroll to position [267, 0]
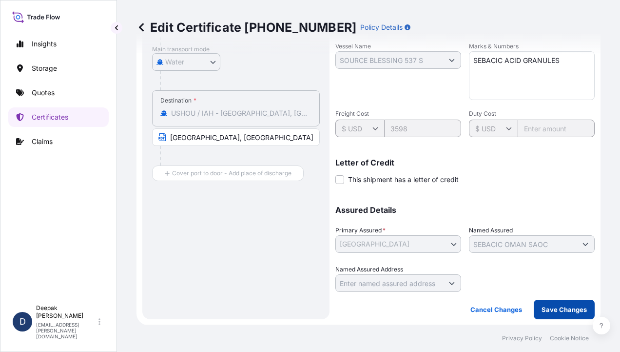
type textarea "BL# OM1001113772 INVOICE # SO/EXP/INV/2025-68 SEBACIC ACID GRANULES 40 BAGS; NE…"
click at [542, 306] on p "Save Changes" at bounding box center [564, 309] width 45 height 10
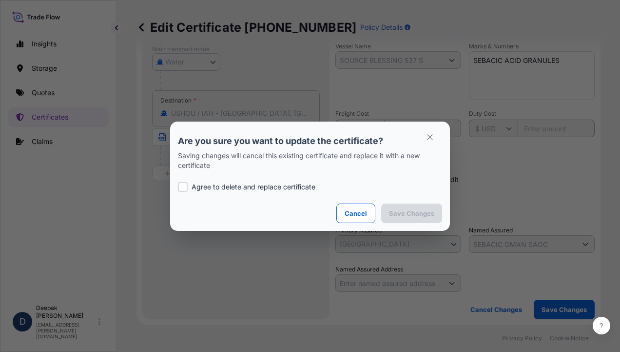
click at [209, 175] on div "Agree to delete and replace certificate" at bounding box center [310, 186] width 264 height 33
click at [210, 186] on p "Agree to delete and replace certificate" at bounding box center [254, 187] width 124 height 10
checkbox input "true"
click at [410, 215] on p "Save Changes" at bounding box center [411, 213] width 45 height 10
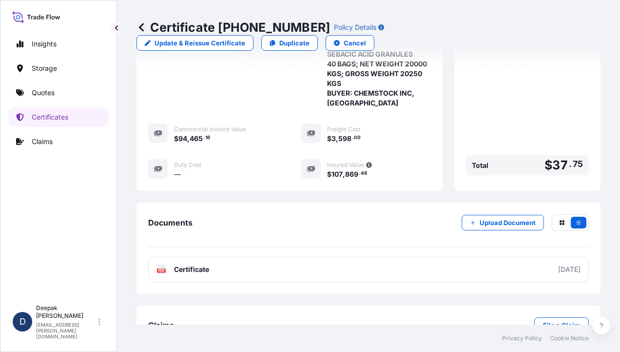
scroll to position [327, 0]
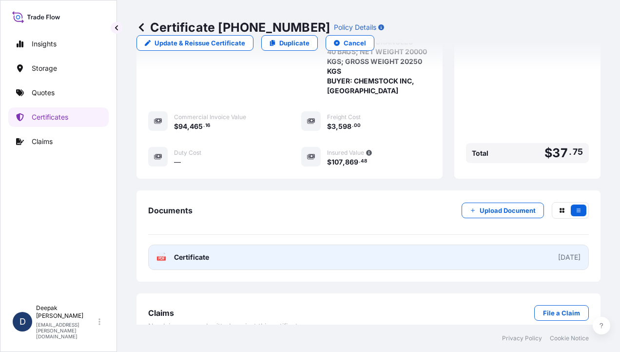
click at [238, 244] on link "PDF Certificate 2025-09-14" at bounding box center [368, 256] width 441 height 25
